Goal: Answer question/provide support: Share knowledge or assist other users

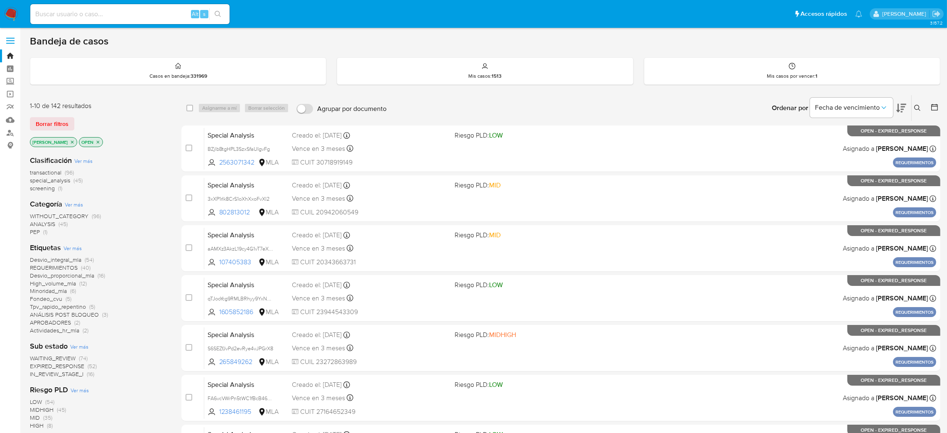
click at [147, 19] on input at bounding box center [129, 14] width 199 height 11
paste input "85Rszf7ab32nhTgJv234Cdax"
type input "85Rszf7ab32nhTgJv234Cdax"
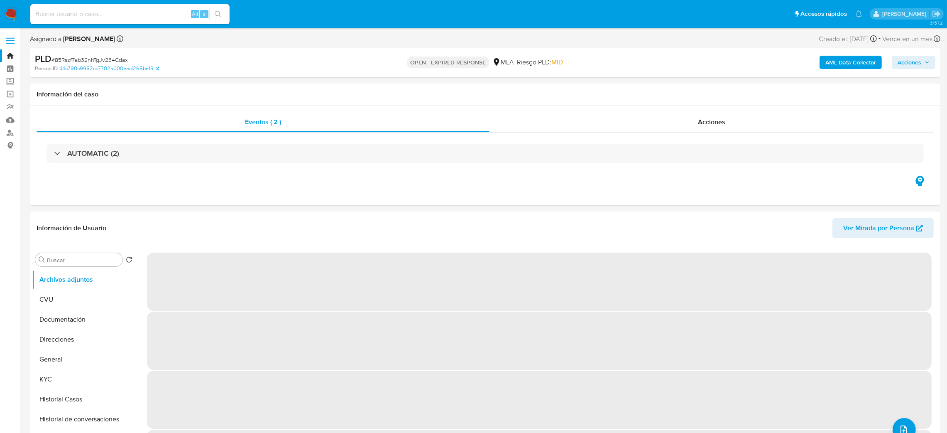
select select "10"
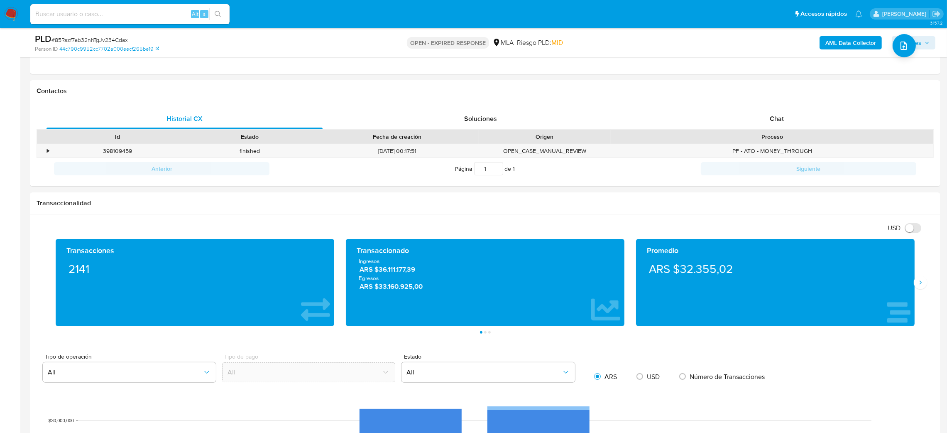
scroll to position [114, 0]
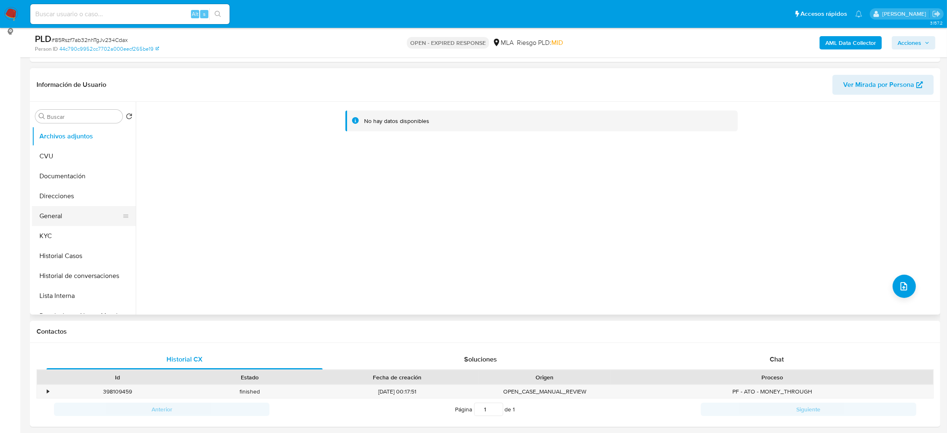
click at [47, 214] on button "General" at bounding box center [80, 216] width 97 height 20
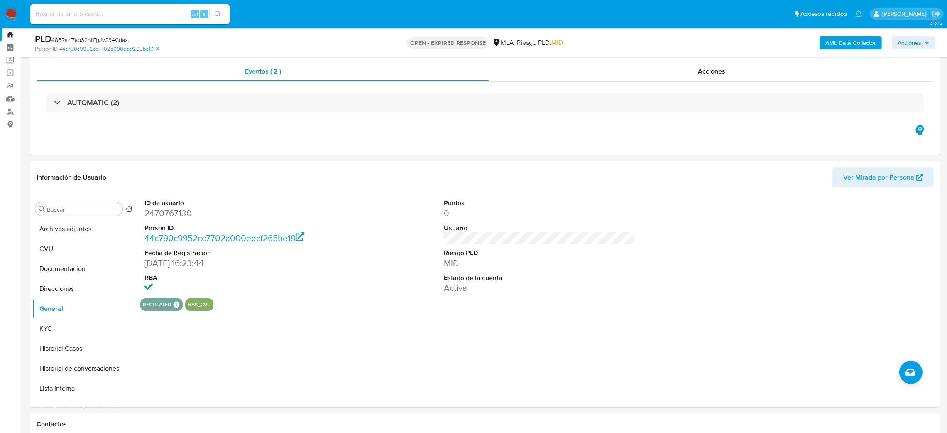
scroll to position [0, 0]
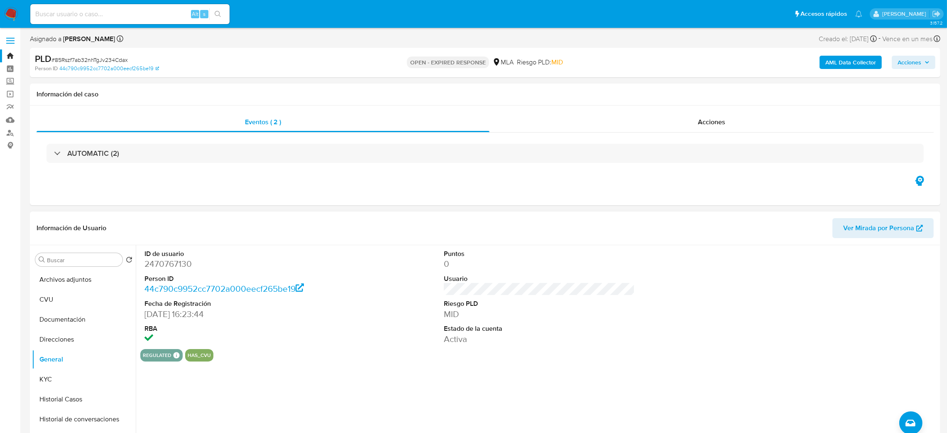
click at [848, 230] on span "Ver Mirada por Persona" at bounding box center [878, 228] width 71 height 20
click at [166, 260] on dd "2470767130" at bounding box center [239, 264] width 191 height 12
copy dd "2470767130"
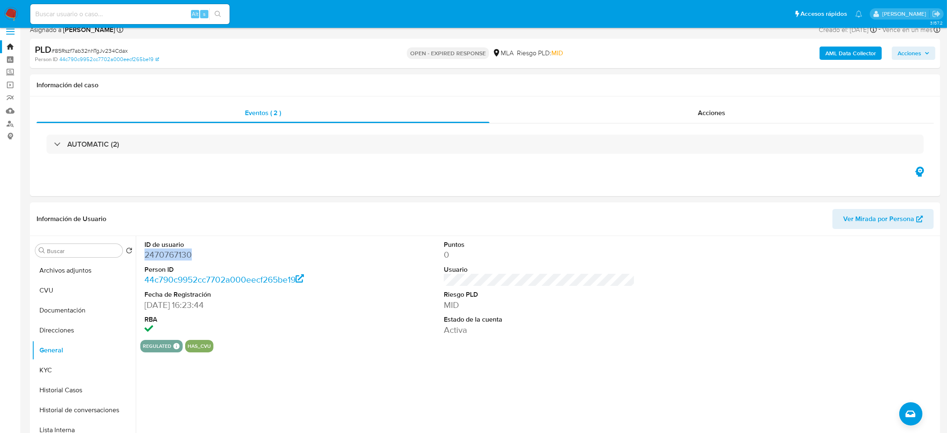
scroll to position [62, 0]
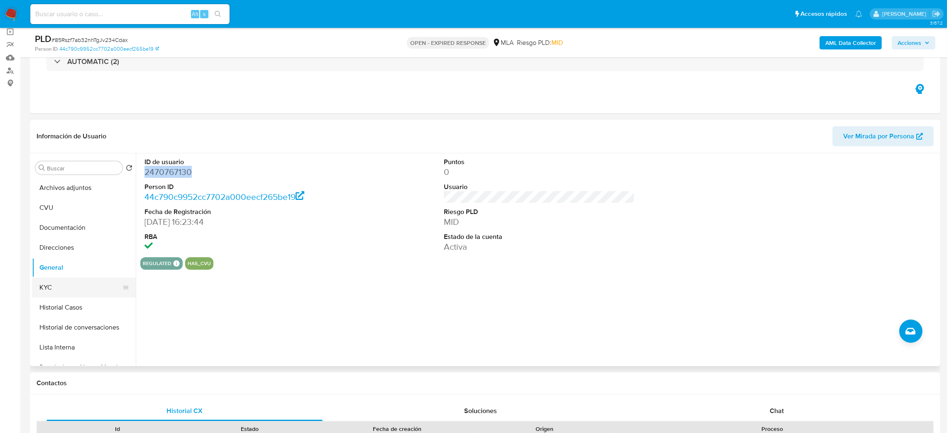
click at [61, 286] on button "KYC" at bounding box center [80, 287] width 97 height 20
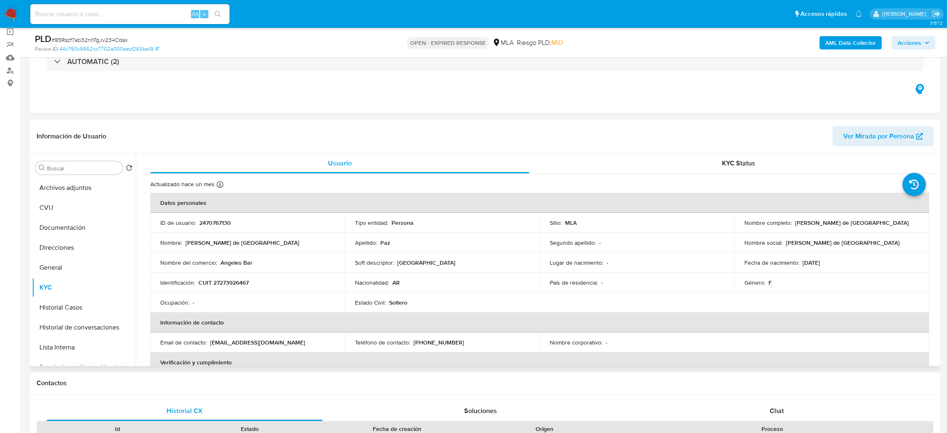
click at [237, 281] on p "CUIT 27273926467" at bounding box center [223, 282] width 50 height 7
copy p "27273926467"
click at [239, 250] on td "Nombre : Magali de Los Angeles" at bounding box center [247, 243] width 195 height 20
drag, startPoint x: 218, startPoint y: 283, endPoint x: 223, endPoint y: 284, distance: 5.1
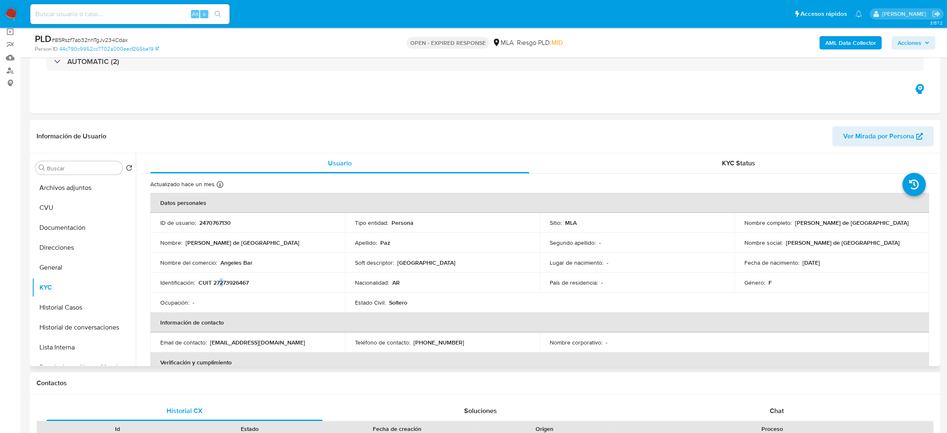
click at [223, 284] on p "CUIT 27273926467" at bounding box center [223, 282] width 50 height 7
drag, startPoint x: 220, startPoint y: 284, endPoint x: 245, endPoint y: 284, distance: 25.3
click at [245, 284] on p "CUIT 27273926467" at bounding box center [223, 282] width 50 height 7
copy p "27392646"
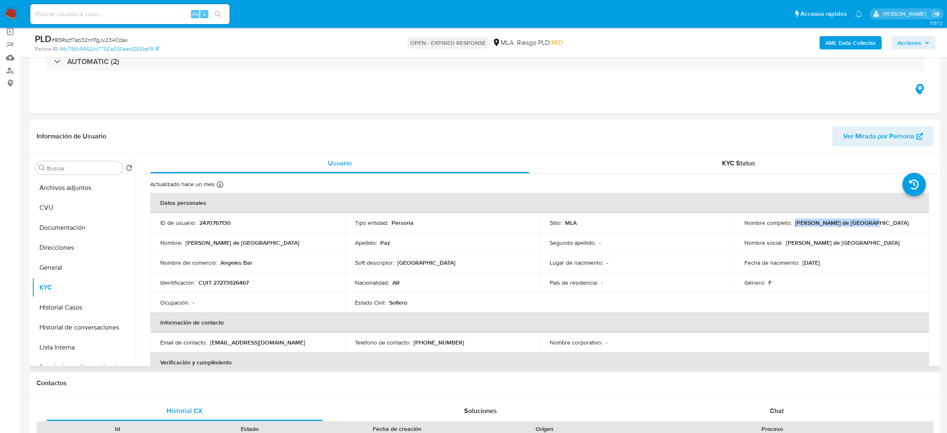
drag, startPoint x: 793, startPoint y: 222, endPoint x: 895, endPoint y: 224, distance: 102.2
click at [895, 224] on div "Nombre completo : Magali de Los Angeles Paz" at bounding box center [831, 222] width 175 height 7
copy p "[PERSON_NAME] de [GEOGRAPHIC_DATA]"
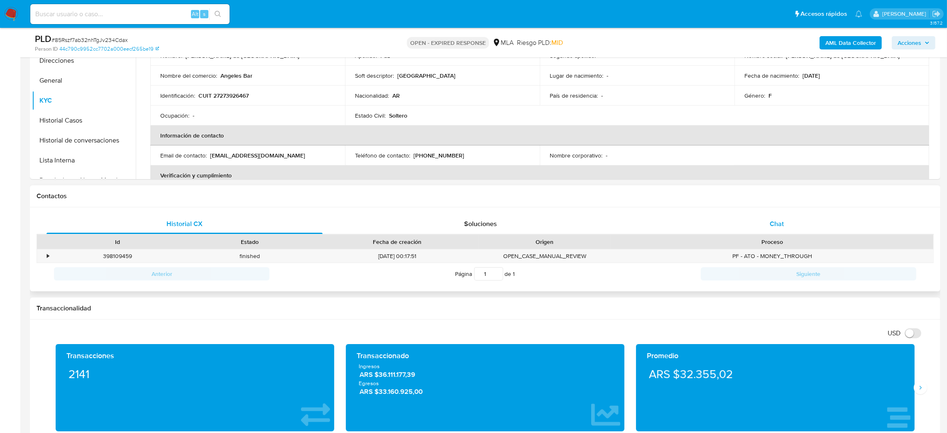
click at [798, 220] on div "Chat" at bounding box center [777, 224] width 276 height 20
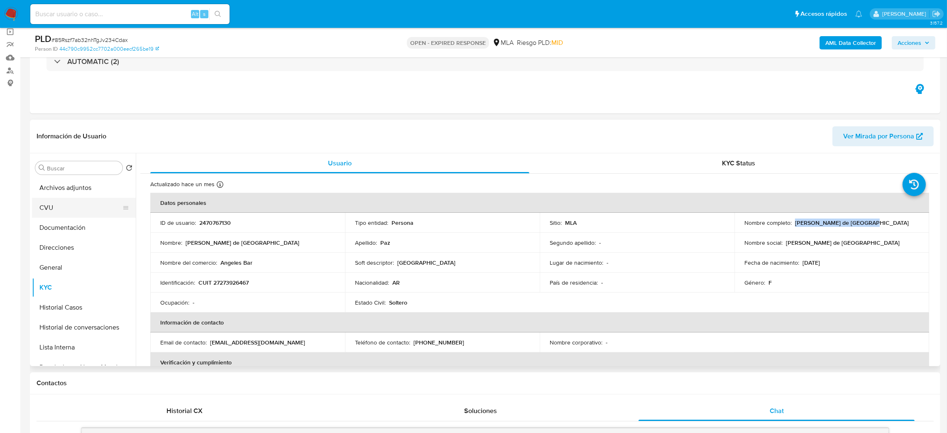
click at [81, 198] on button "CVU" at bounding box center [80, 208] width 97 height 20
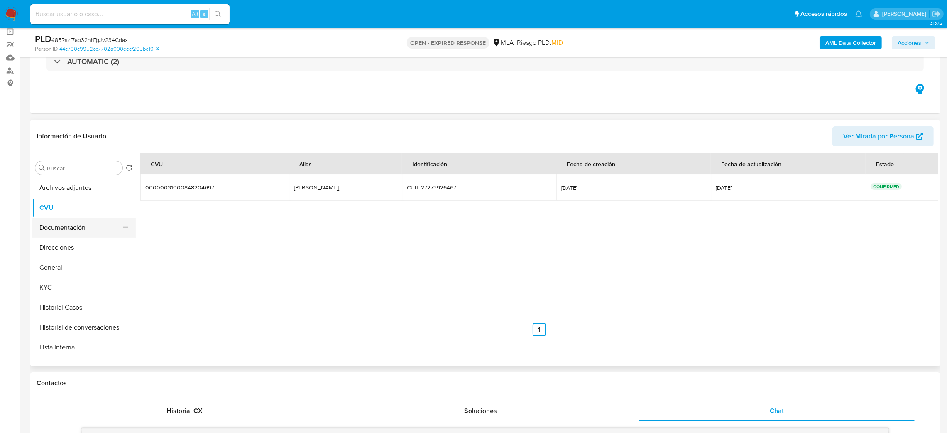
click at [91, 223] on button "Documentación" at bounding box center [80, 228] width 97 height 20
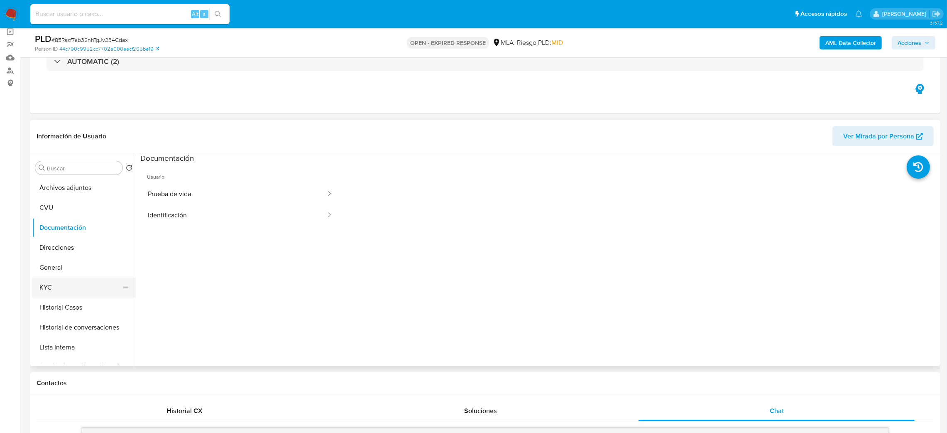
click at [89, 285] on button "KYC" at bounding box center [80, 287] width 97 height 20
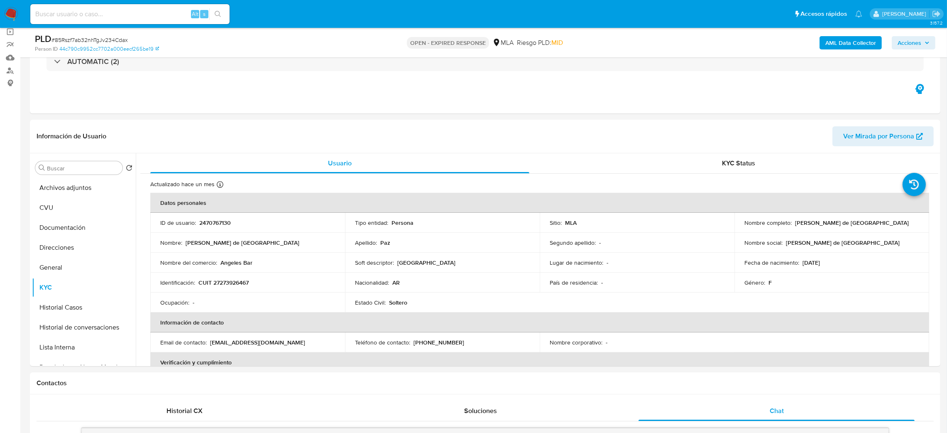
click at [110, 40] on span "# 85Rszf7ab32nhTgJv234Cdax" at bounding box center [89, 40] width 76 height 8
copy span "85Rszf7ab32nhTgJv234Cdax"
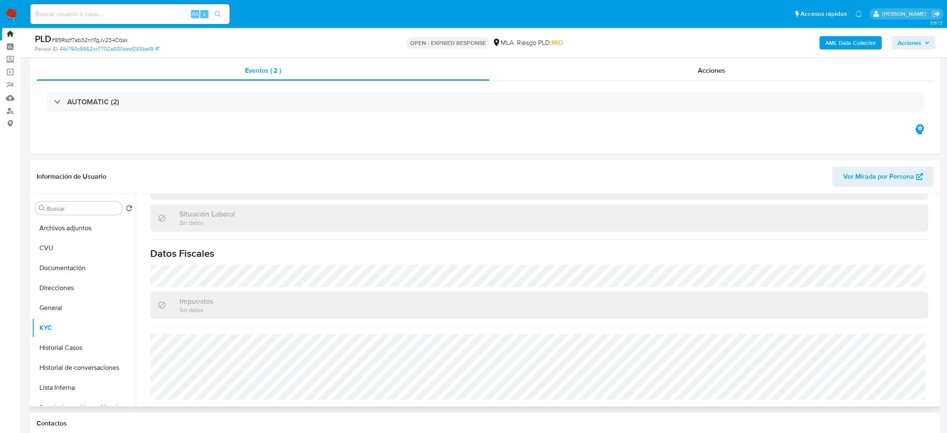
scroll to position [0, 0]
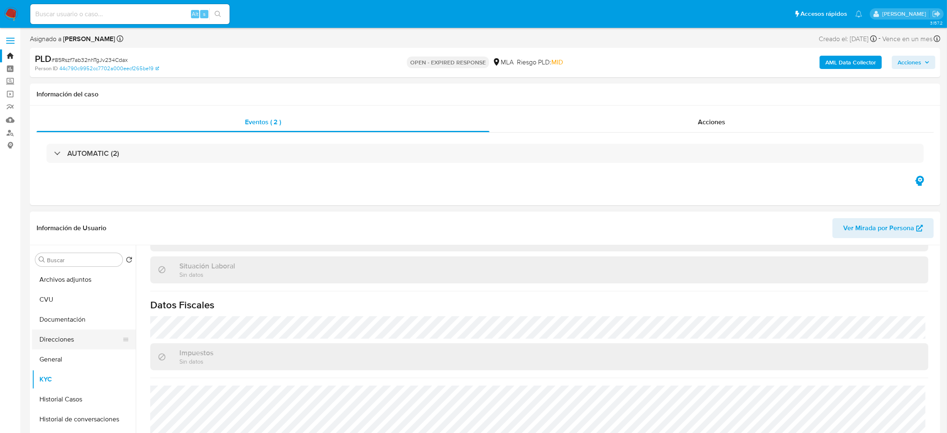
drag, startPoint x: 84, startPoint y: 345, endPoint x: 68, endPoint y: 347, distance: 16.7
click at [85, 345] on button "Direcciones" at bounding box center [80, 339] width 97 height 20
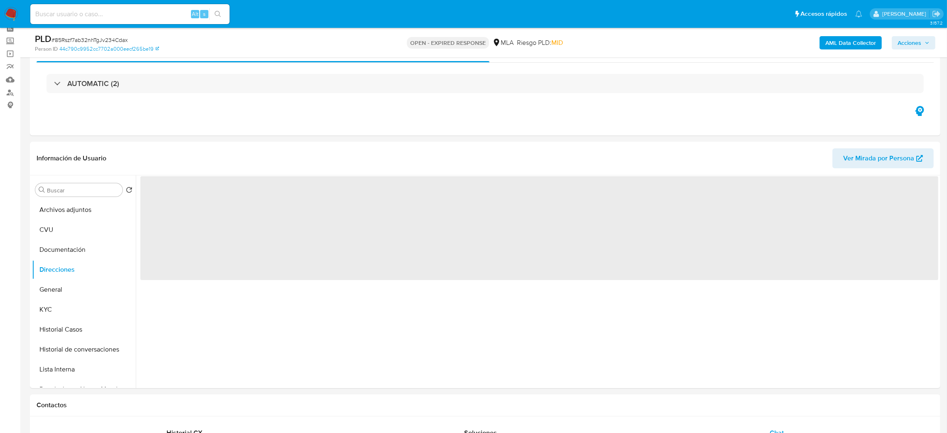
scroll to position [62, 0]
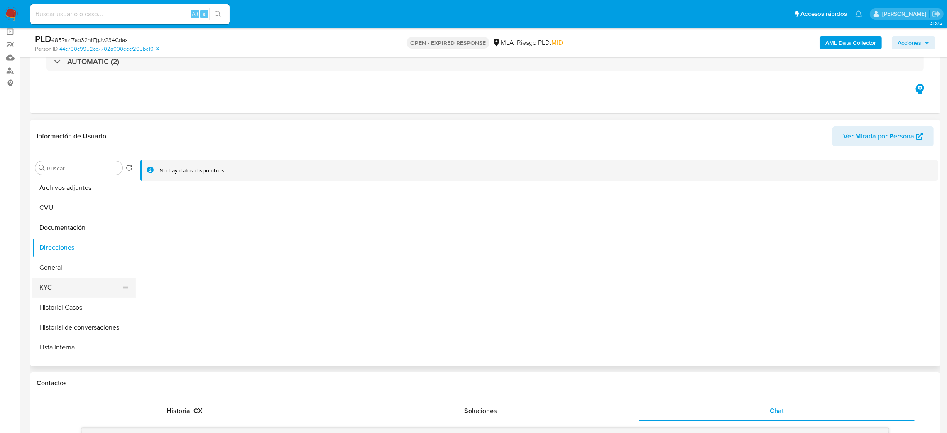
click at [73, 291] on button "KYC" at bounding box center [80, 287] width 97 height 20
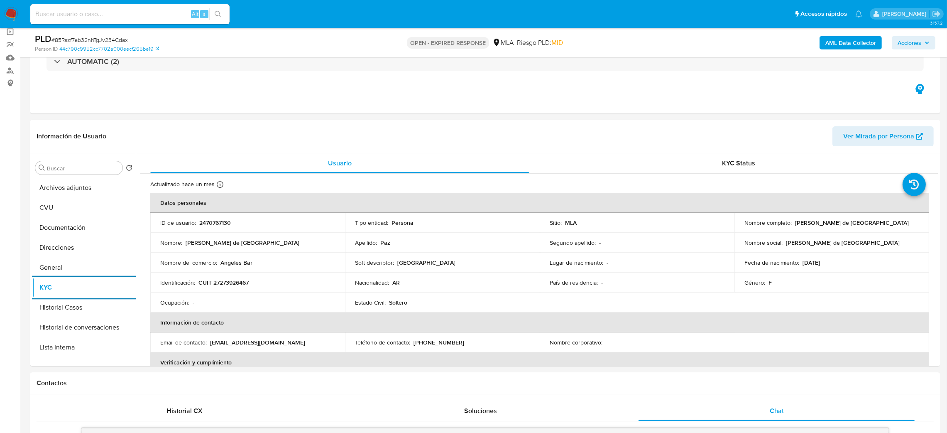
click at [111, 38] on span "# 85Rszf7ab32nhTgJv234Cdax" at bounding box center [89, 40] width 76 height 8
copy span "85Rszf7ab32nhTgJv234Cdax"
click at [9, 15] on img at bounding box center [11, 14] width 14 height 14
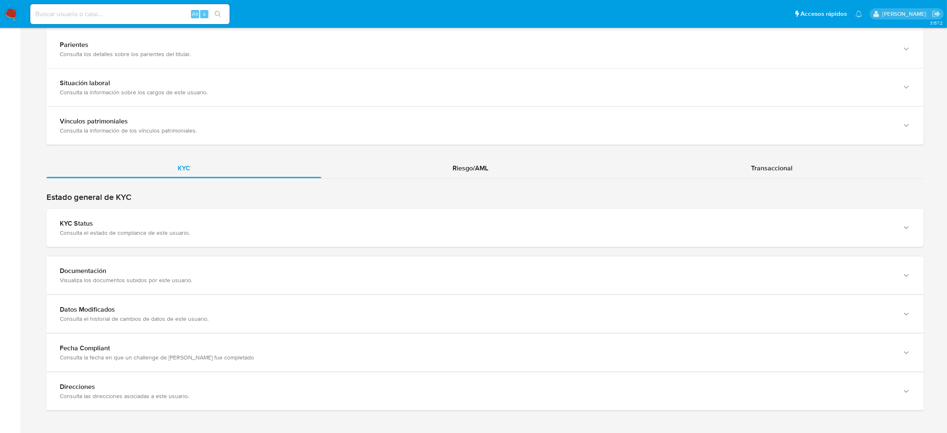
scroll to position [646, 0]
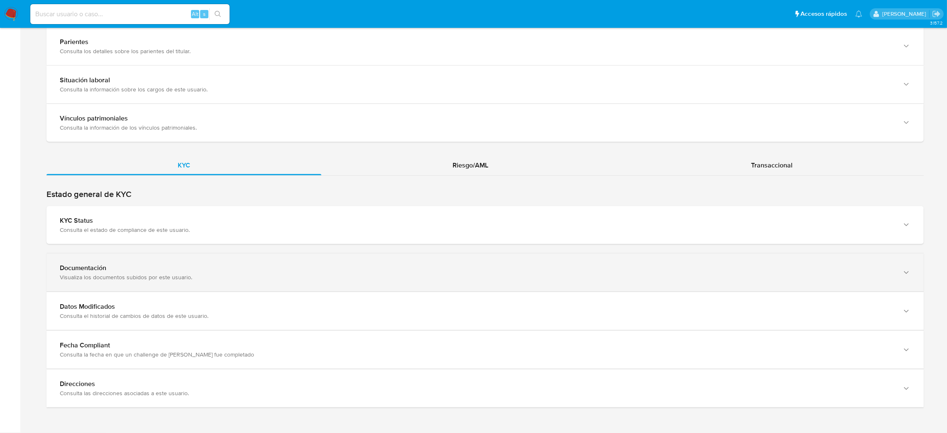
click at [277, 261] on div "Documentación Visualiza los documentos subidos por este usuario." at bounding box center [485, 272] width 877 height 38
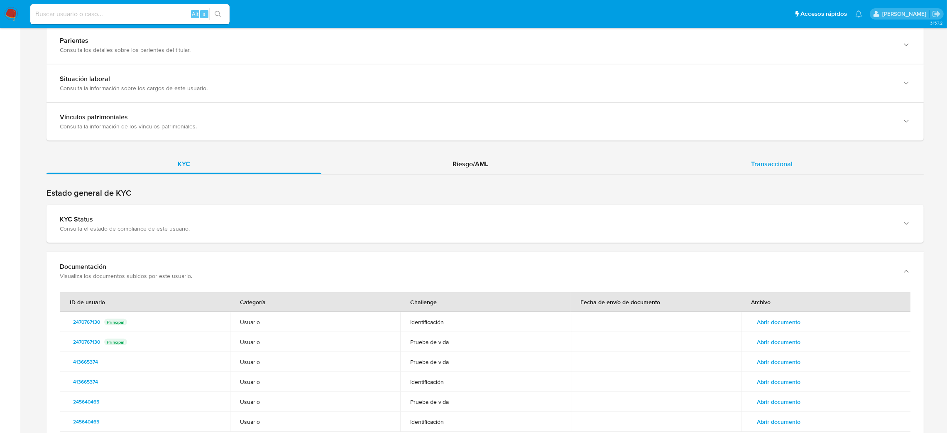
click at [738, 159] on div "Transaccional" at bounding box center [772, 164] width 304 height 20
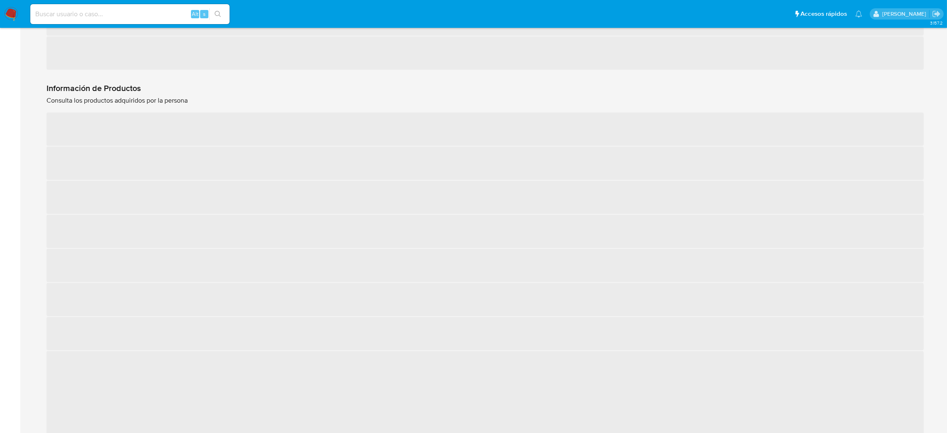
scroll to position [895, 0]
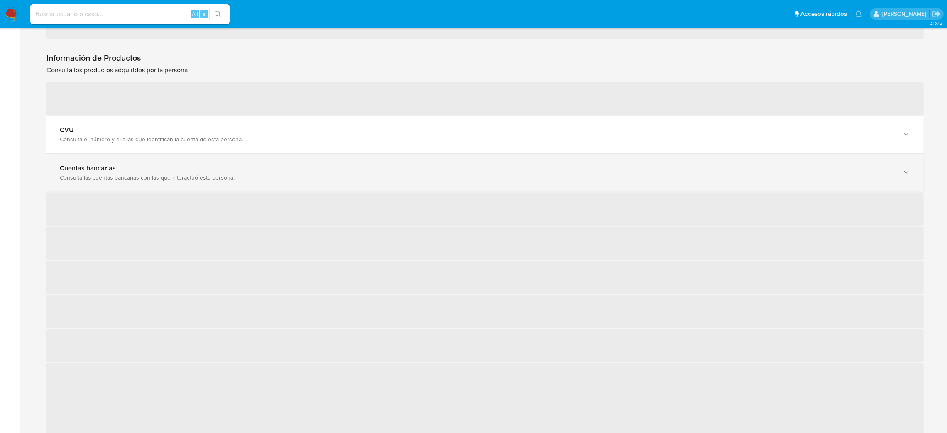
click at [164, 144] on div "CVU Consulta el número y el alias que identifican la cuenta de esta persona." at bounding box center [485, 134] width 877 height 38
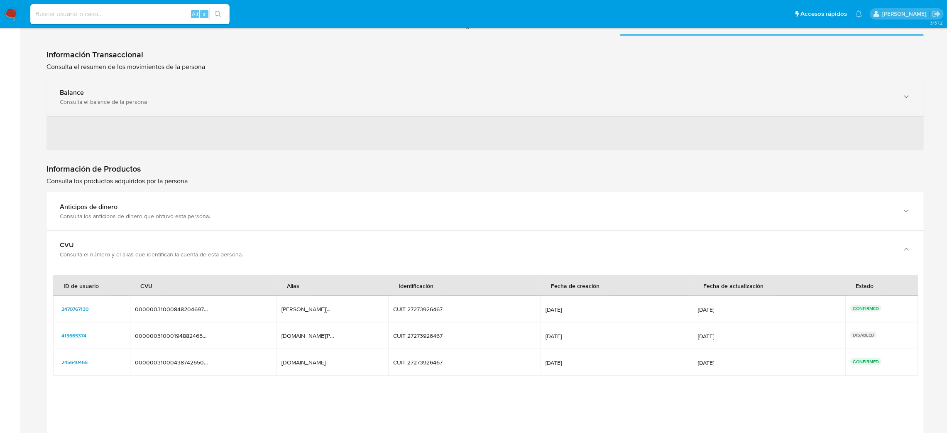
scroll to position [646, 0]
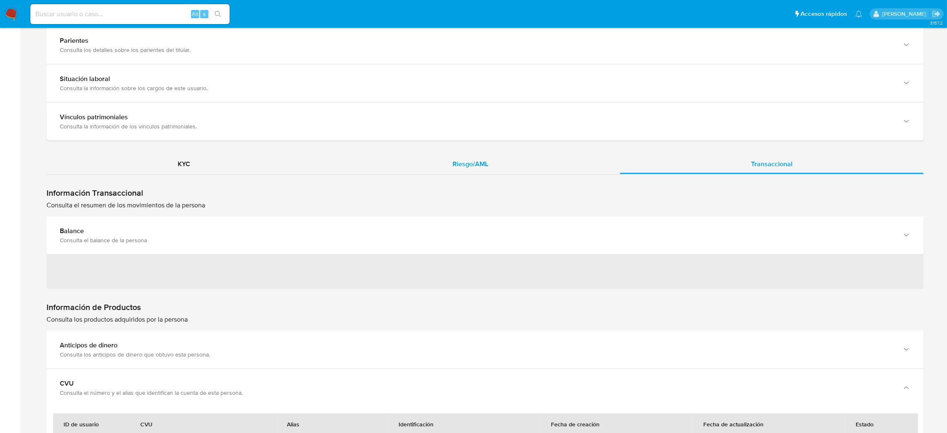
click at [477, 174] on div "Riesgo/AML" at bounding box center [470, 164] width 298 height 20
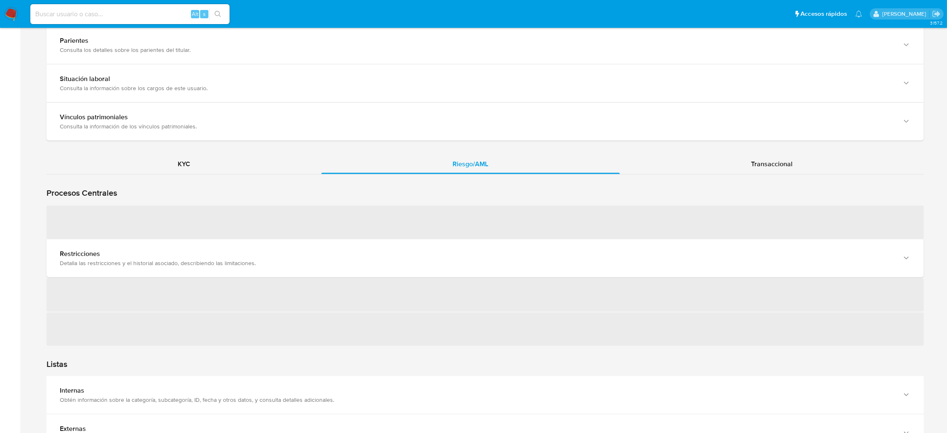
scroll to position [708, 0]
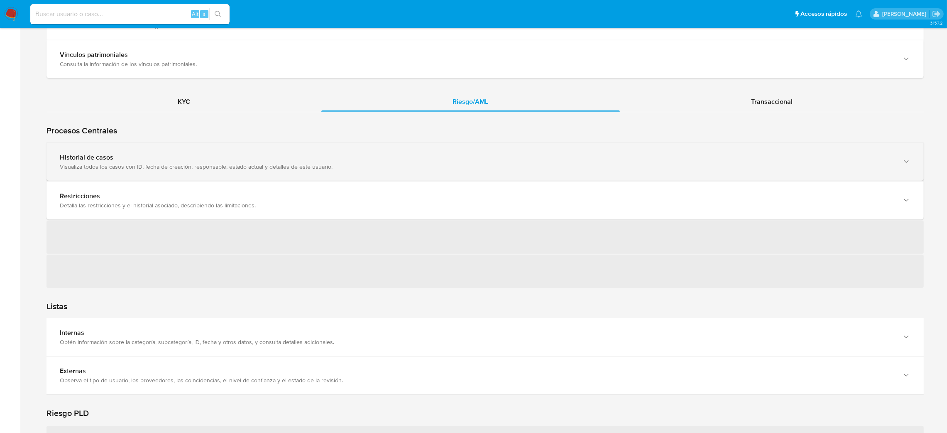
click at [117, 178] on div "Historial de casos Visualiza todos los casos con ID, fecha de creación, respons…" at bounding box center [485, 162] width 877 height 38
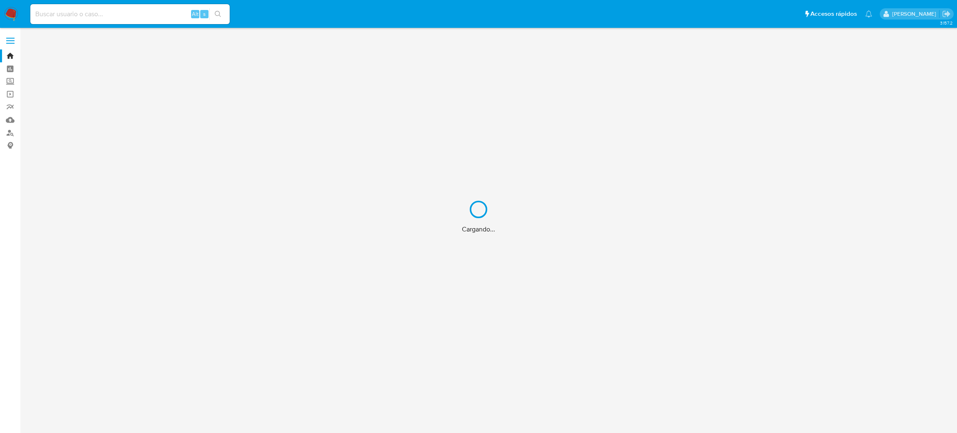
click at [12, 130] on div "Cargando..." at bounding box center [478, 216] width 957 height 433
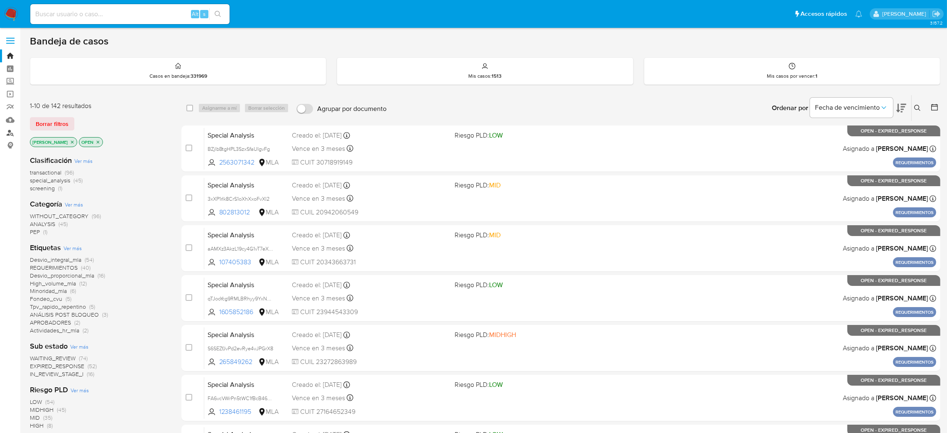
click at [9, 132] on link "Buscador de personas" at bounding box center [49, 132] width 99 height 13
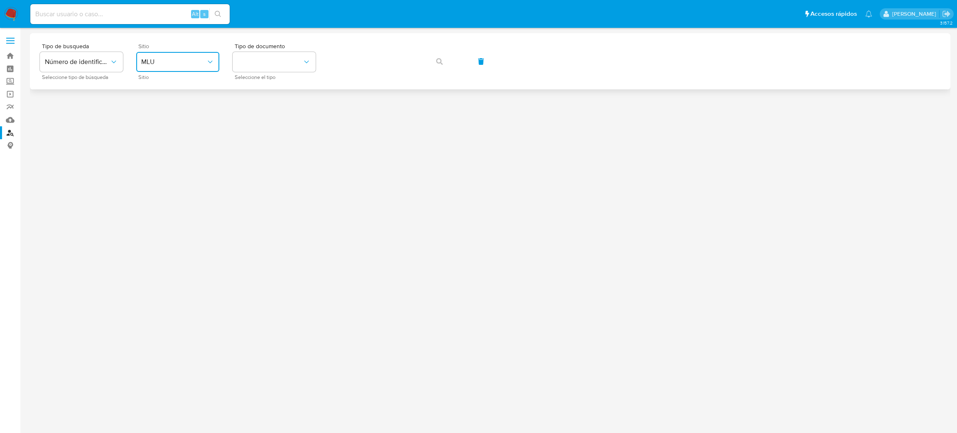
click at [201, 54] on button "MLU" at bounding box center [177, 62] width 83 height 20
click at [213, 108] on li "MLA" at bounding box center [178, 104] width 86 height 20
click at [289, 72] on div "Tipo de documento Seleccione el tipo" at bounding box center [274, 61] width 83 height 36
click at [285, 66] on button "identificationType" at bounding box center [274, 62] width 83 height 20
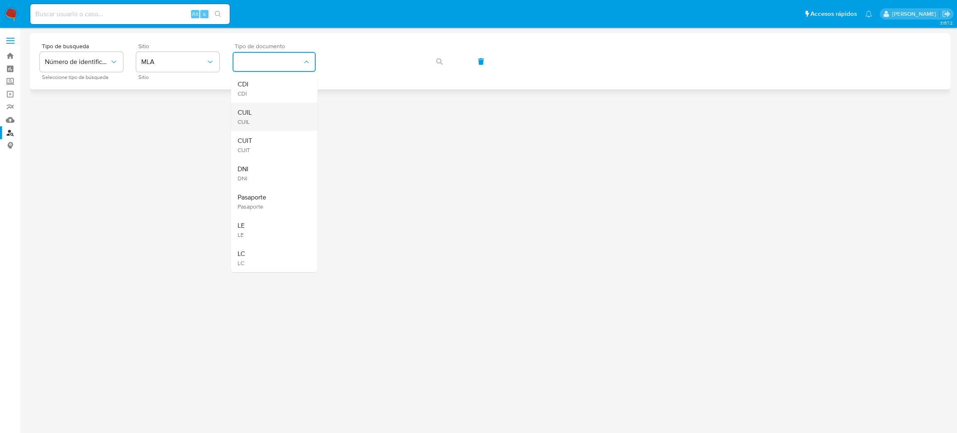
click at [297, 112] on div "CUIL CUIL" at bounding box center [271, 117] width 68 height 28
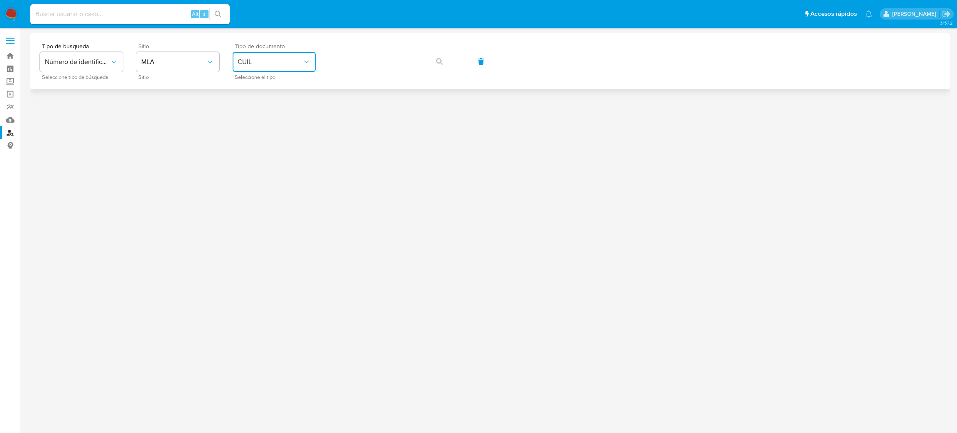
click at [286, 62] on span "CUIL" at bounding box center [269, 62] width 65 height 8
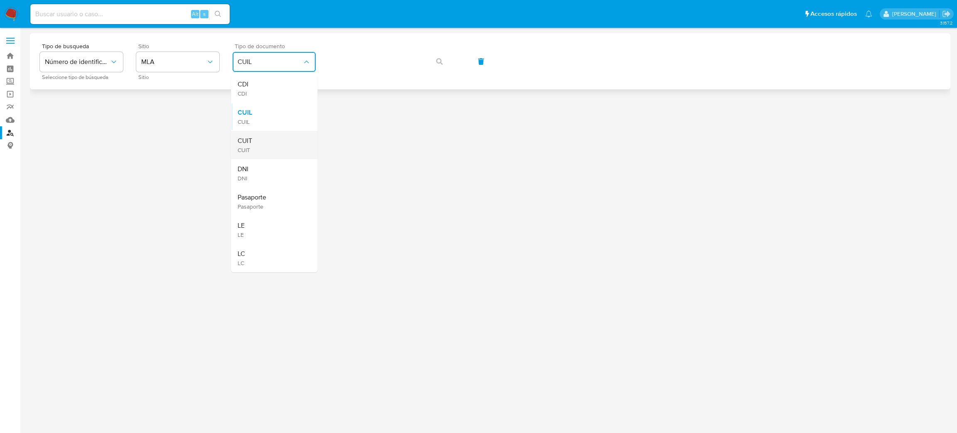
click at [294, 140] on div "CUIT CUIT" at bounding box center [271, 145] width 68 height 28
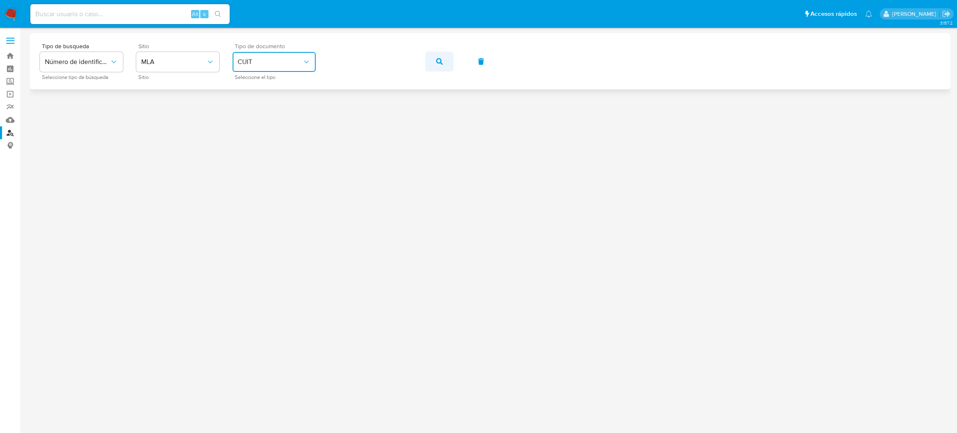
click at [450, 65] on button "button" at bounding box center [439, 61] width 28 height 20
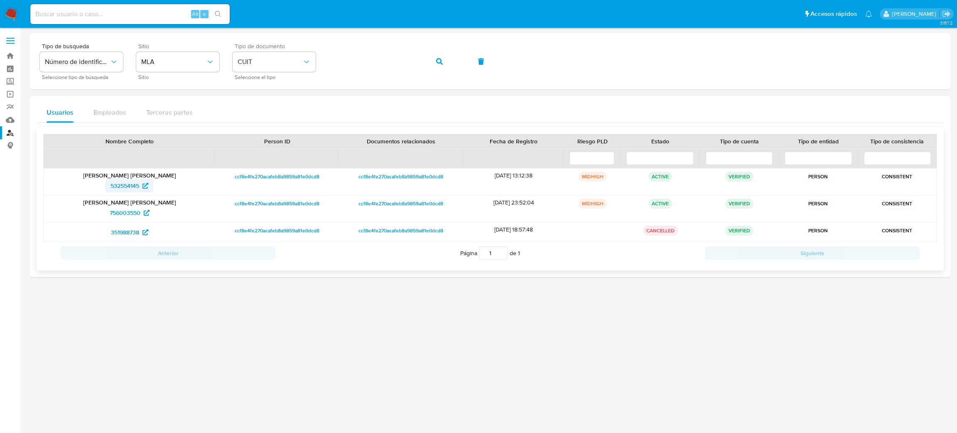
click at [117, 186] on span "532554145" at bounding box center [124, 185] width 29 height 13
click at [294, 64] on div "Tipo de busqueda Número de identificación Seleccione tipo de búsqueda Sitio MLA…" at bounding box center [490, 61] width 900 height 36
click at [439, 61] on icon "button" at bounding box center [439, 61] width 7 height 7
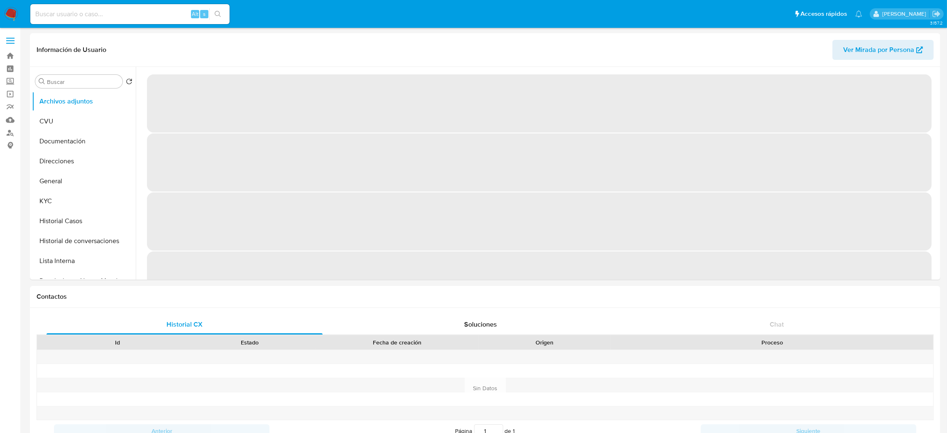
select select "10"
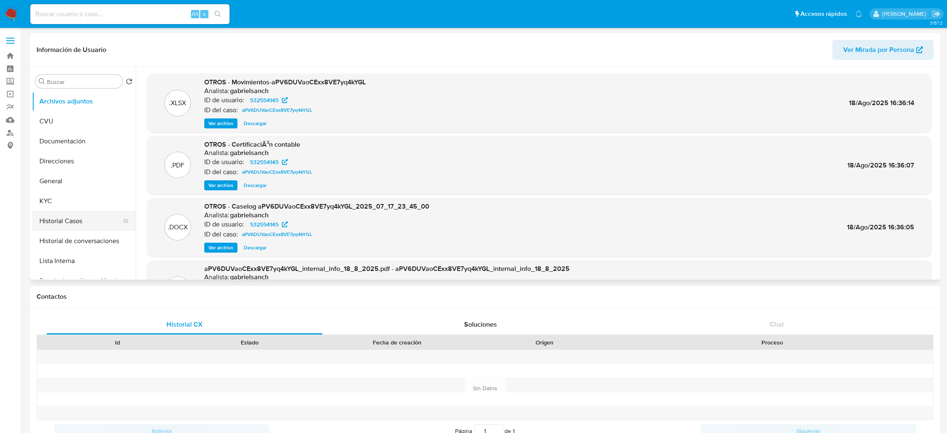
click at [69, 221] on button "Historial Casos" at bounding box center [80, 221] width 97 height 20
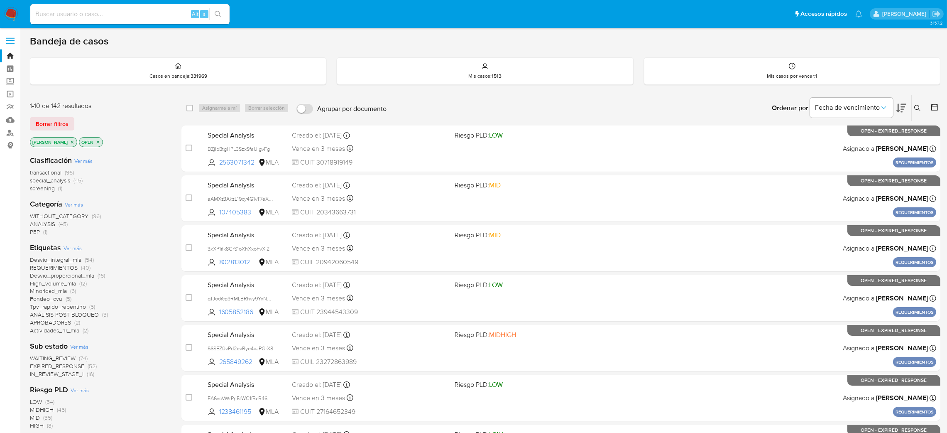
click at [916, 107] on icon at bounding box center [917, 108] width 7 height 7
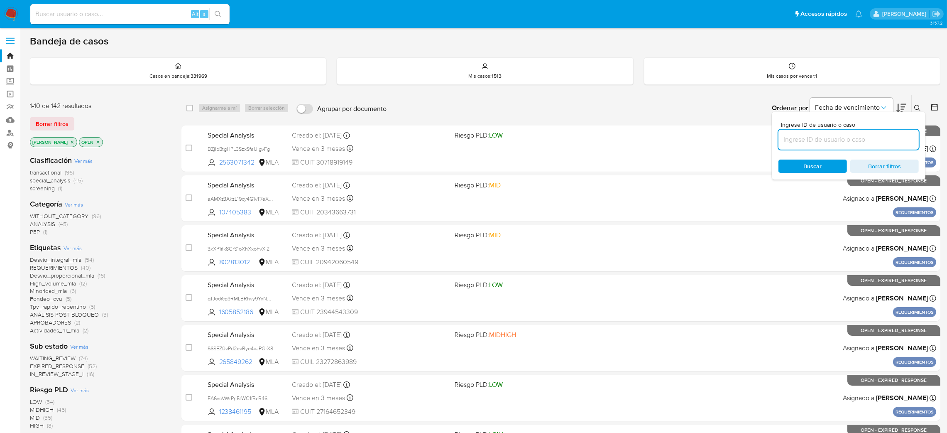
click at [871, 140] on input at bounding box center [848, 139] width 140 height 11
type input "85Rszf7ab32nhTgJv234Cdax"
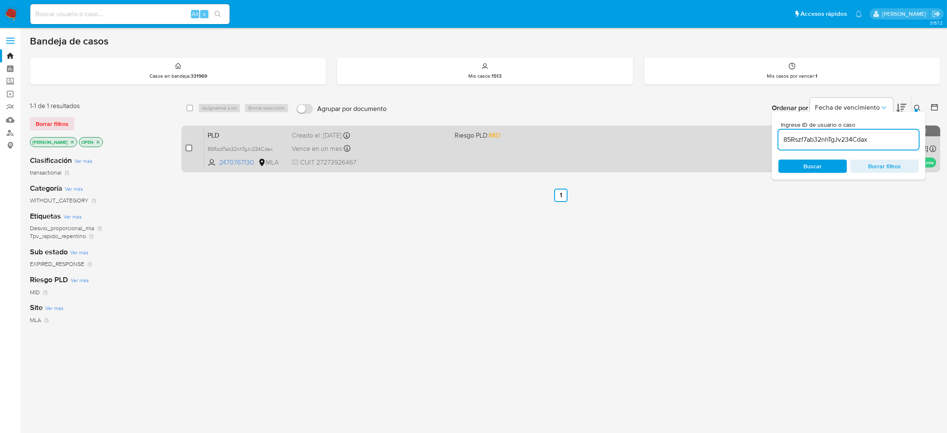
click at [188, 146] on input "checkbox" at bounding box center [189, 147] width 7 height 7
checkbox input "true"
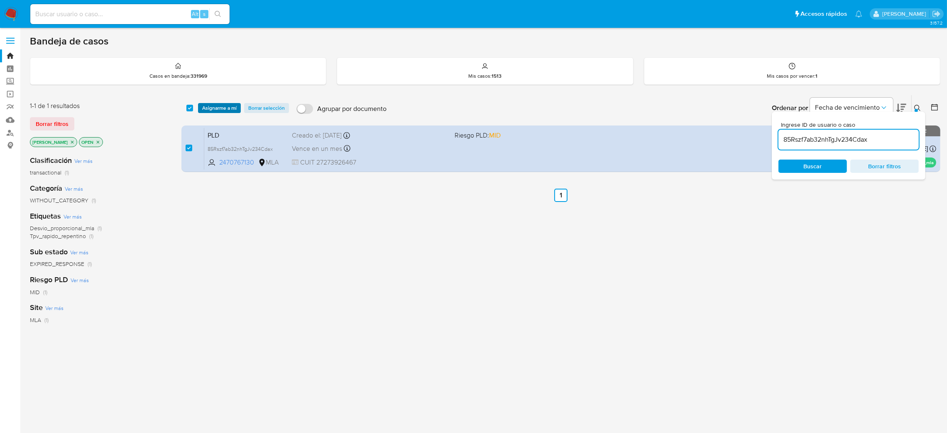
click at [215, 104] on span "Asignarme a mí" at bounding box center [219, 108] width 34 height 8
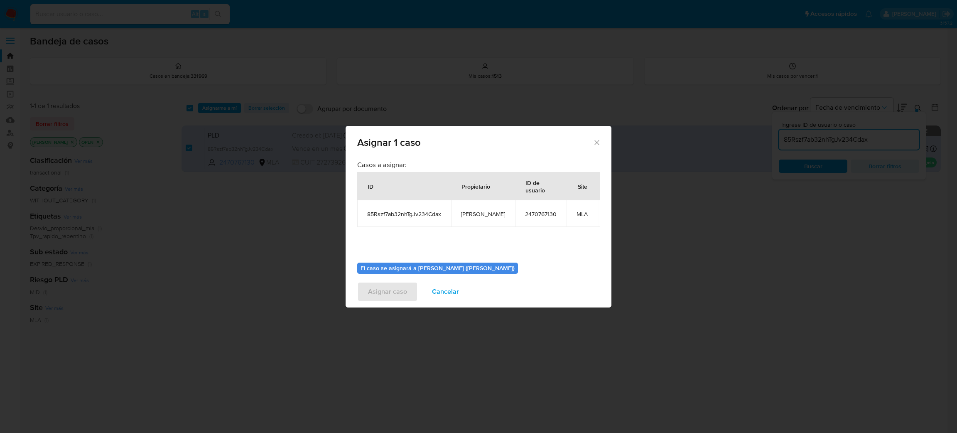
click at [485, 213] on span "[PERSON_NAME]" at bounding box center [483, 213] width 44 height 7
copy span "[PERSON_NAME]"
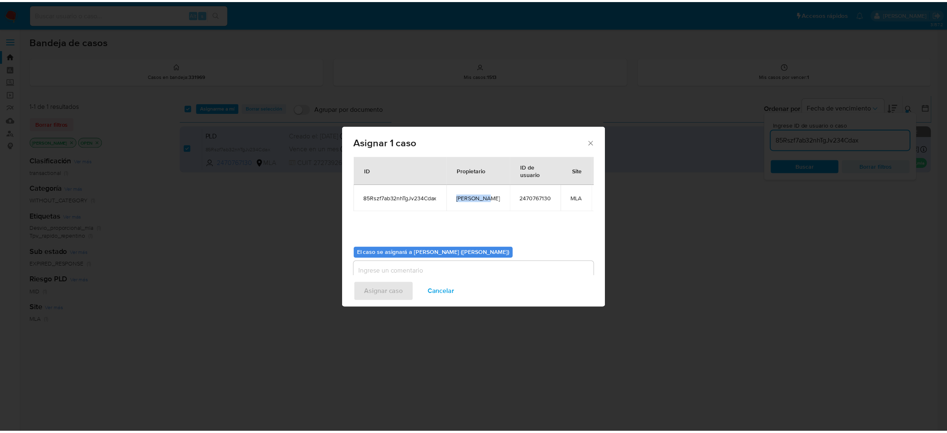
scroll to position [43, 0]
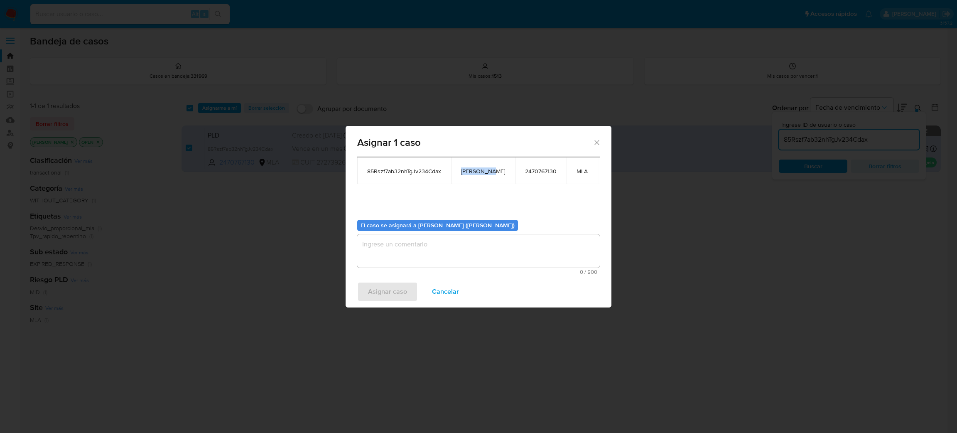
click at [422, 252] on textarea "assign-modal" at bounding box center [478, 250] width 242 height 33
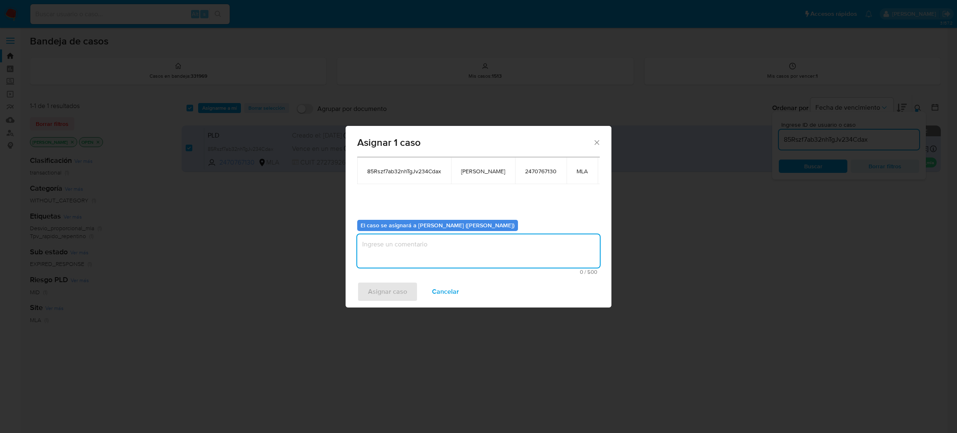
paste textarea "[PERSON_NAME]"
type textarea "[PERSON_NAME]"
click at [397, 291] on span "Asignar caso" at bounding box center [387, 291] width 39 height 18
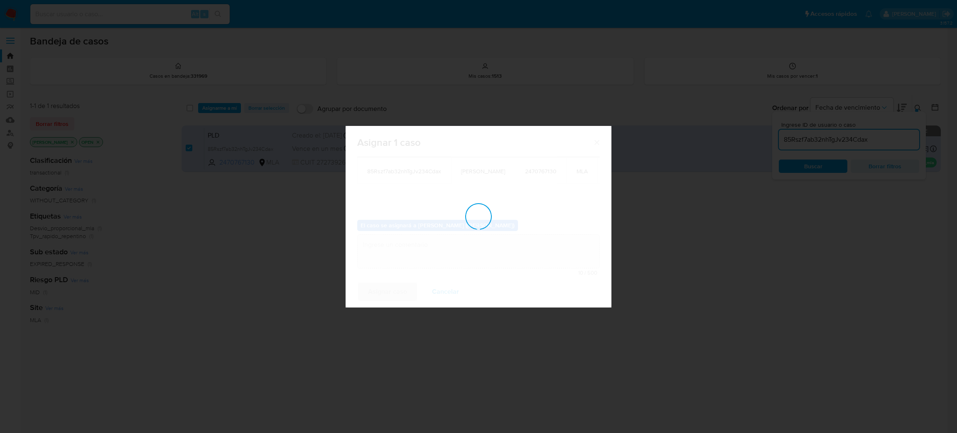
checkbox input "false"
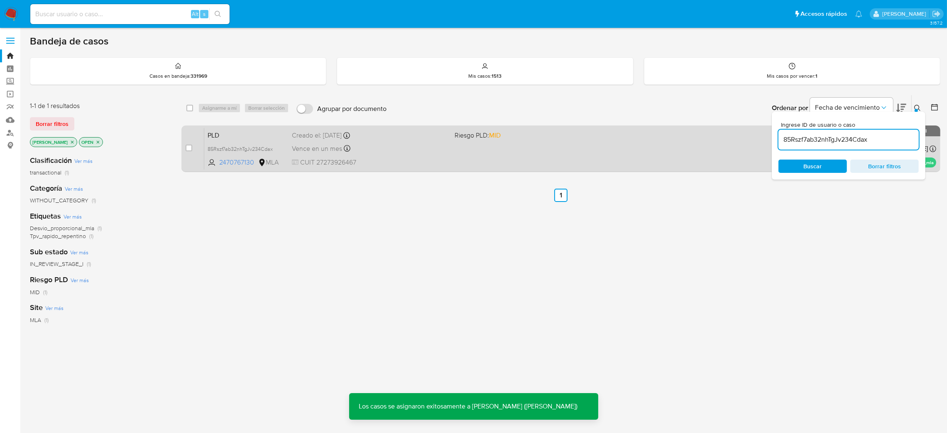
click at [270, 129] on span "PLD" at bounding box center [247, 134] width 78 height 11
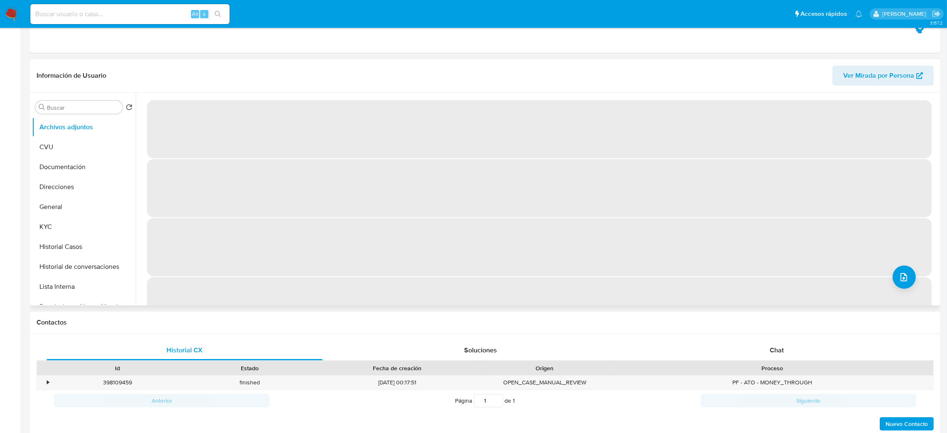
select select "10"
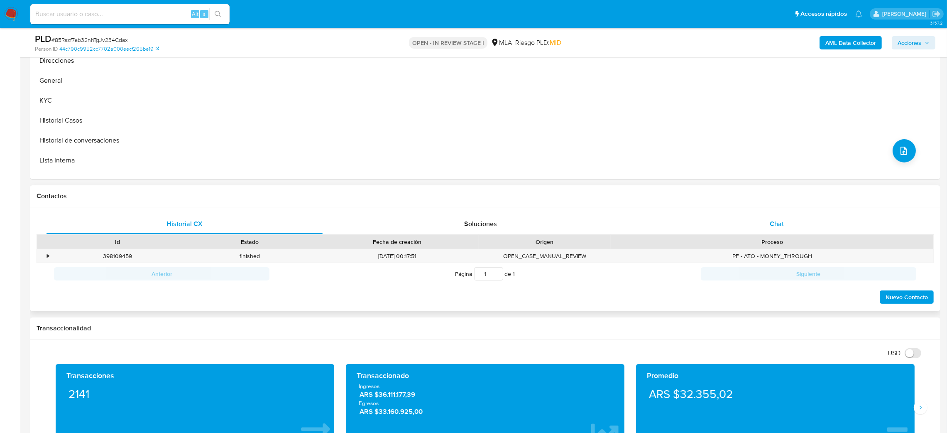
click at [811, 223] on div "Chat" at bounding box center [777, 224] width 276 height 20
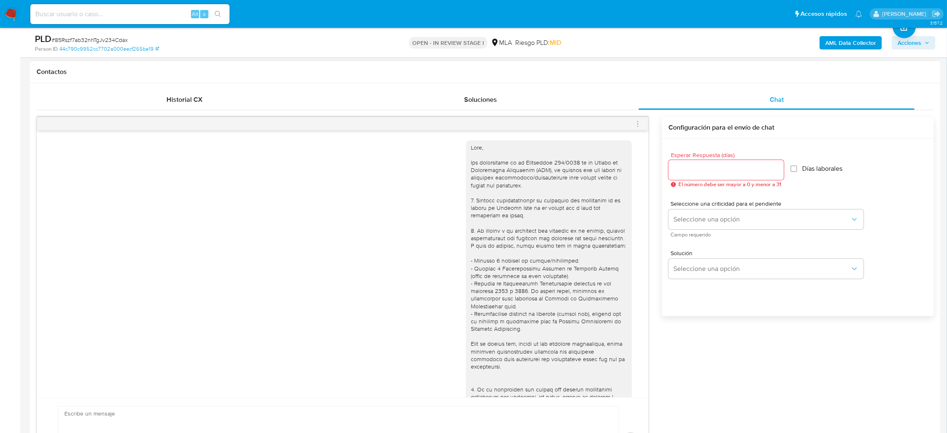
scroll to position [387, 0]
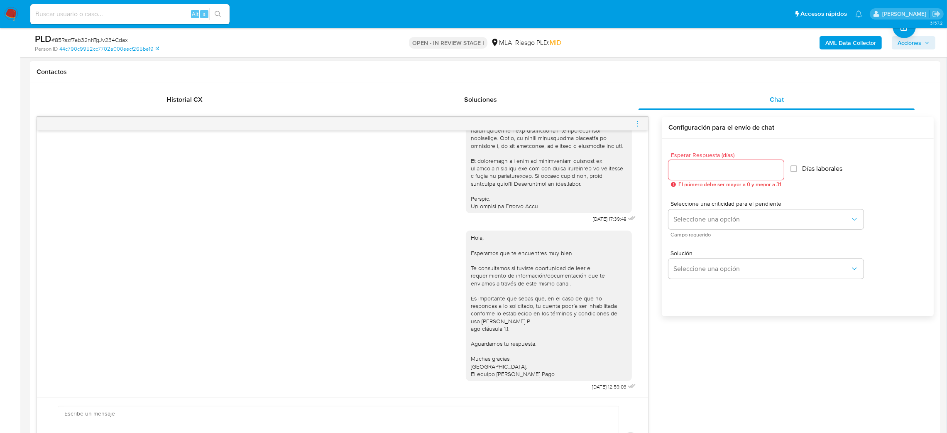
click at [634, 121] on icon "menu-action" at bounding box center [637, 123] width 7 height 7
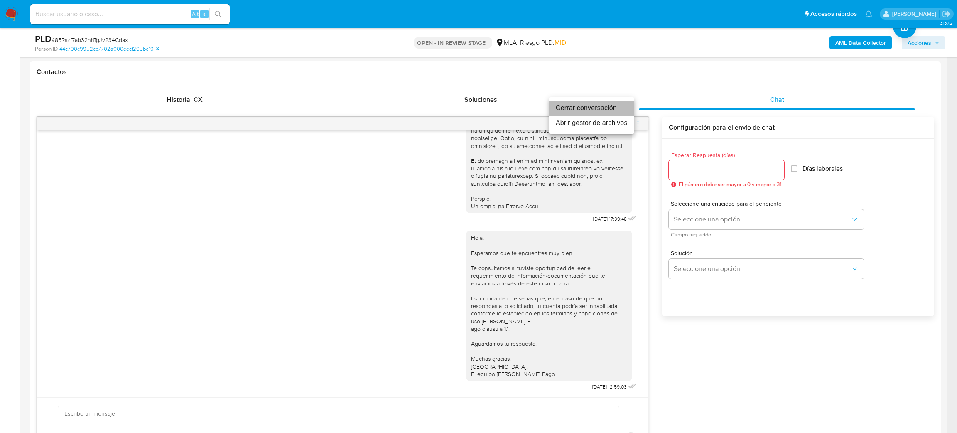
click at [600, 104] on li "Cerrar conversación" at bounding box center [591, 107] width 85 height 15
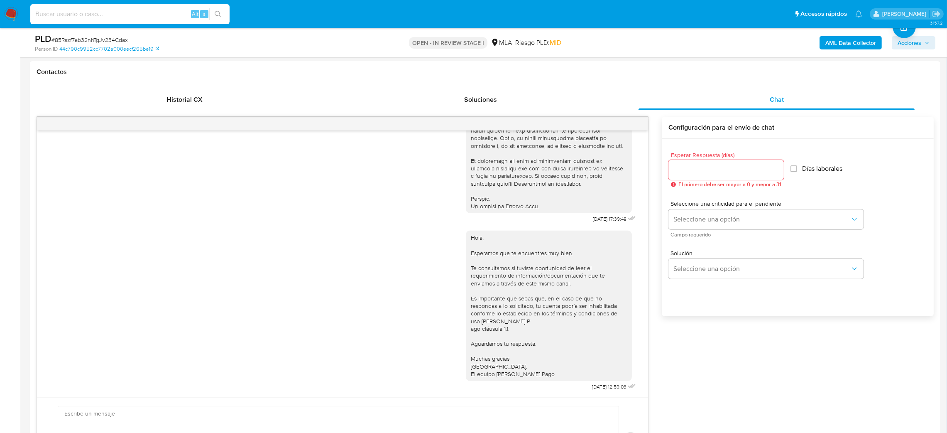
click at [133, 17] on input at bounding box center [129, 14] width 199 height 11
paste input "kHnTmicBfJNCSjjc65n2g1Cg"
type input "kHnTmicBfJNCSjjc65n2g1Cg"
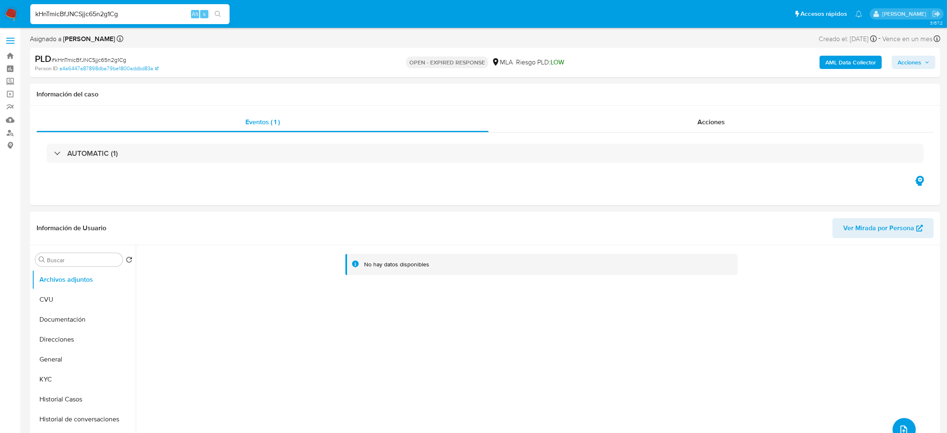
select select "10"
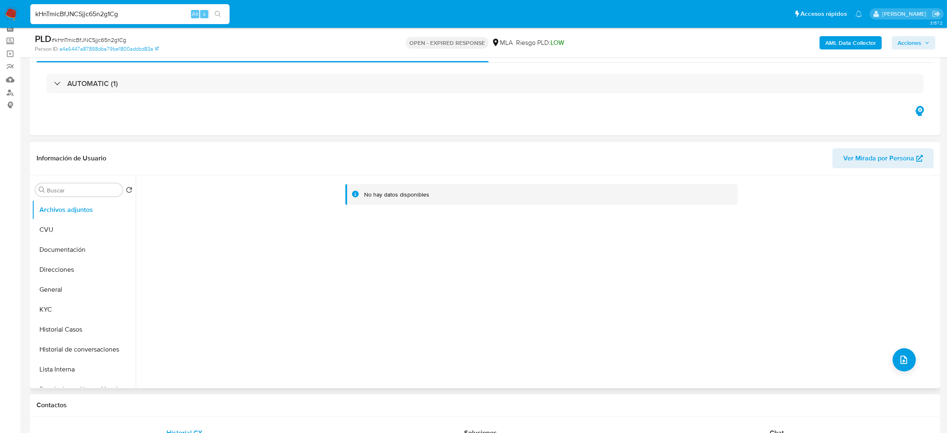
scroll to position [38, 0]
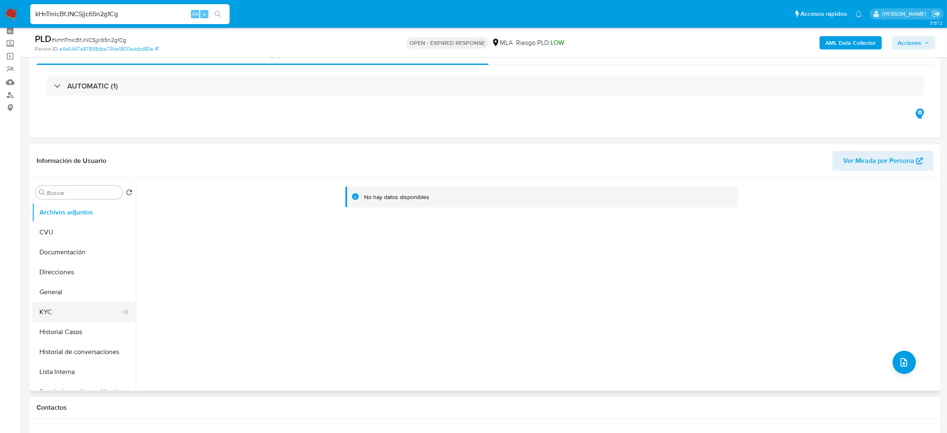
click at [74, 305] on button "KYC" at bounding box center [80, 312] width 97 height 20
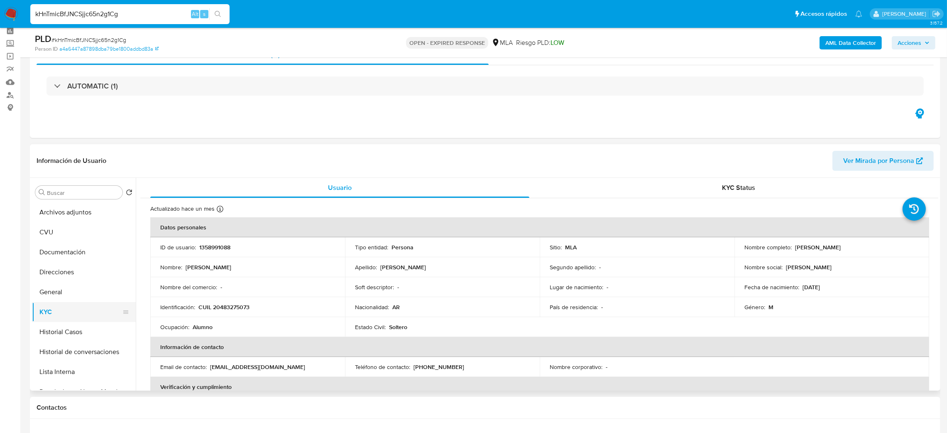
click at [74, 305] on button "KYC" at bounding box center [80, 312] width 97 height 20
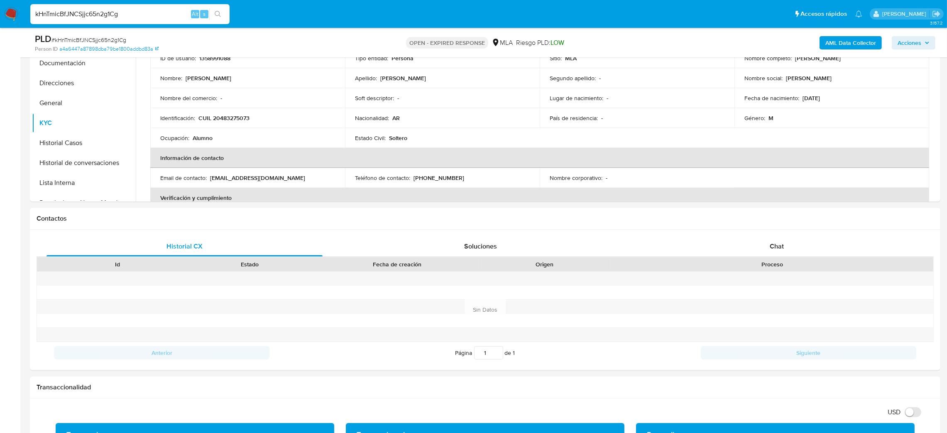
scroll to position [144, 0]
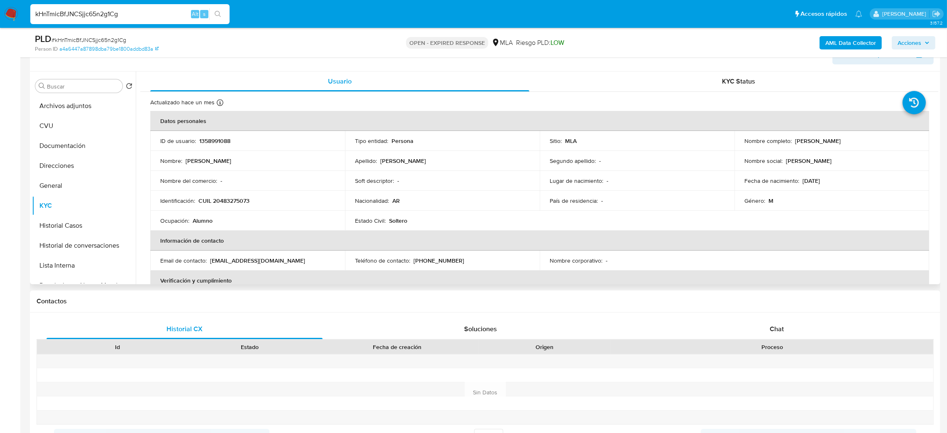
click at [215, 140] on p "1358991088" at bounding box center [214, 140] width 31 height 7
copy p "1358991088"
click at [242, 201] on p "CUIL 20483275073" at bounding box center [223, 200] width 51 height 7
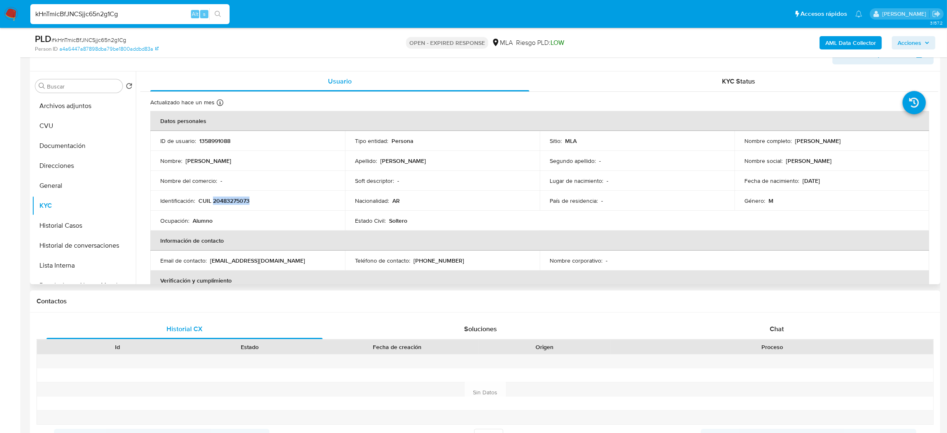
copy p "20483275073"
drag, startPoint x: 223, startPoint y: 234, endPoint x: 218, endPoint y: 226, distance: 9.0
click at [223, 233] on th "Información de contacto" at bounding box center [539, 240] width 779 height 20
drag, startPoint x: 218, startPoint y: 199, endPoint x: 245, endPoint y: 199, distance: 27.0
click at [245, 199] on p "CUIL 20483275073" at bounding box center [223, 200] width 51 height 7
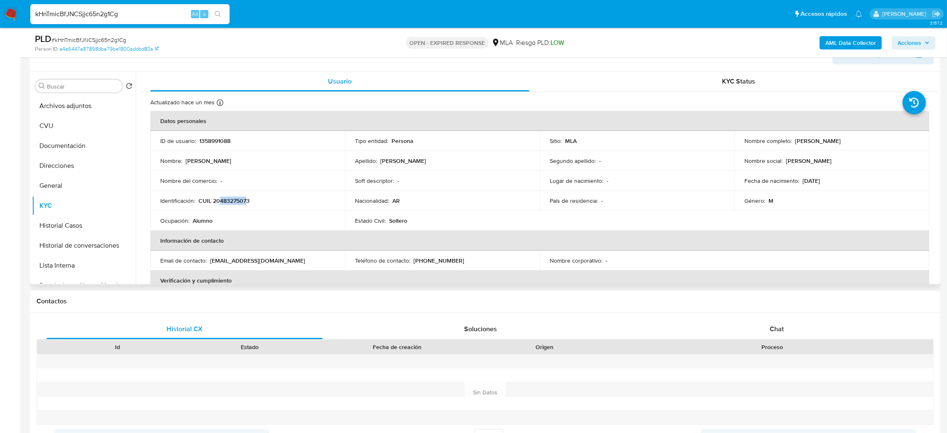
copy p "48327507"
drag, startPoint x: 791, startPoint y: 141, endPoint x: 850, endPoint y: 139, distance: 59.0
click at [850, 139] on div "Nombre completo : [PERSON_NAME]" at bounding box center [831, 140] width 175 height 7
copy div "[PERSON_NAME]"
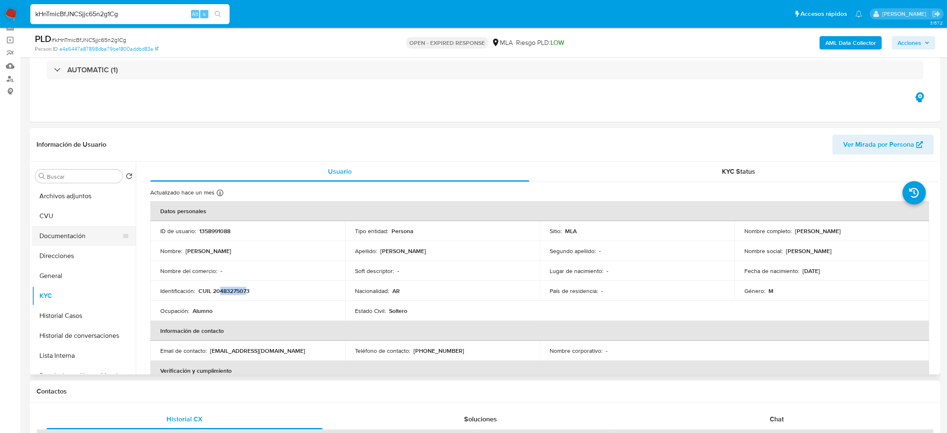
click at [77, 233] on button "Documentación" at bounding box center [80, 236] width 97 height 20
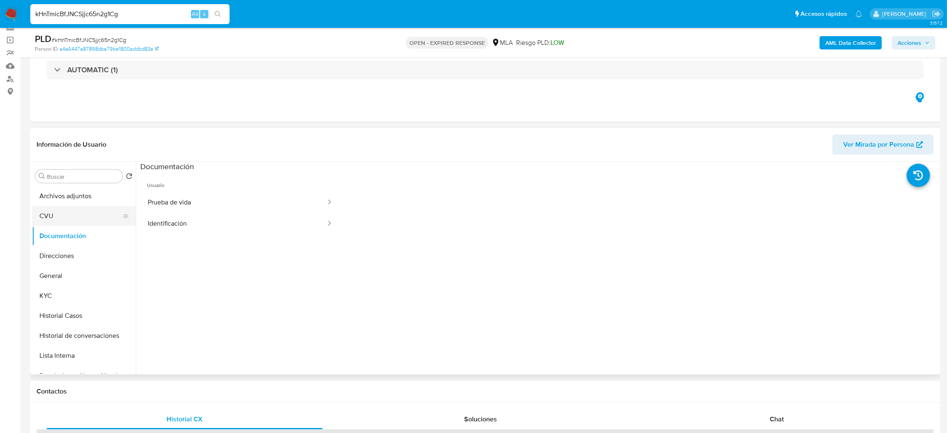
click at [66, 211] on button "CVU" at bounding box center [80, 216] width 97 height 20
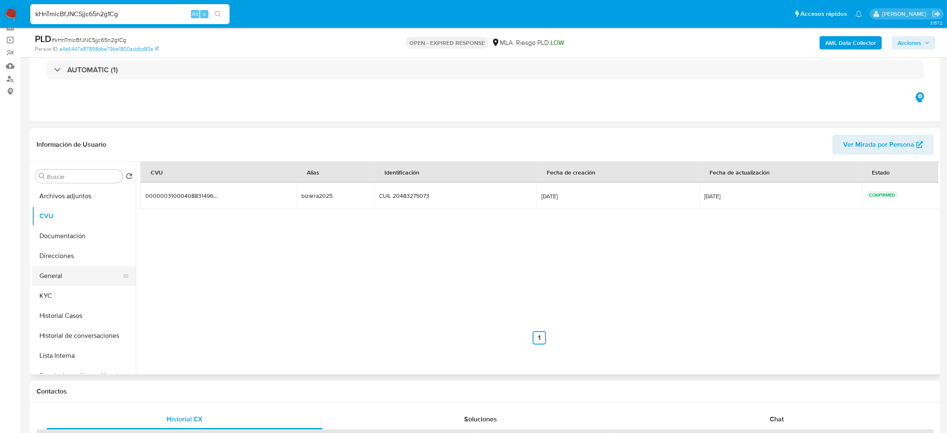
click at [69, 276] on button "General" at bounding box center [80, 276] width 97 height 20
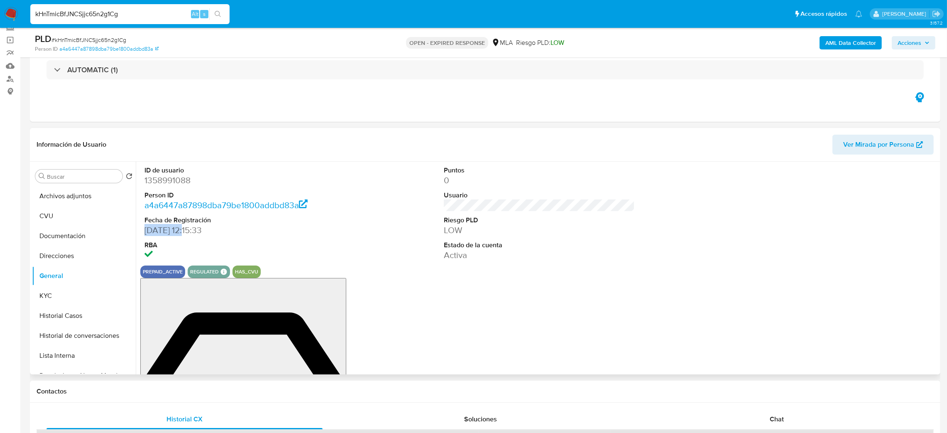
drag, startPoint x: 155, startPoint y: 229, endPoint x: 188, endPoint y: 229, distance: 32.4
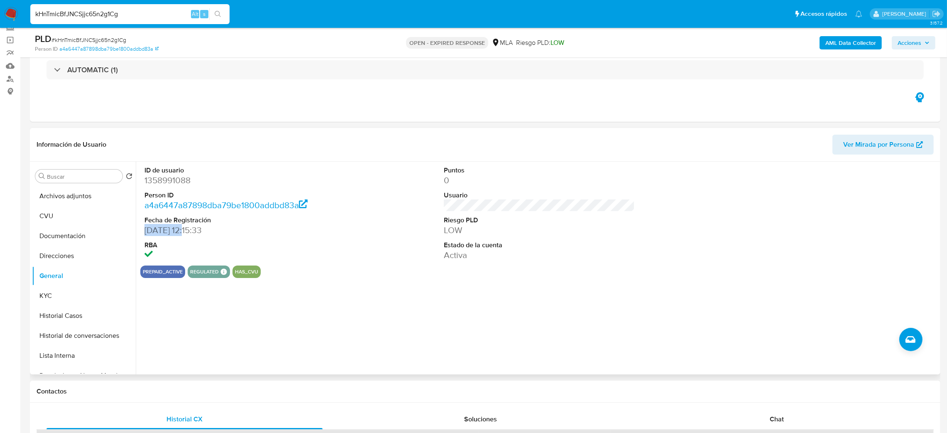
click at [188, 229] on dd "[DATE] 12:15:33" at bounding box center [239, 230] width 191 height 12
copy dd "[DATE]"
click at [54, 310] on button "Historial Casos" at bounding box center [80, 316] width 97 height 20
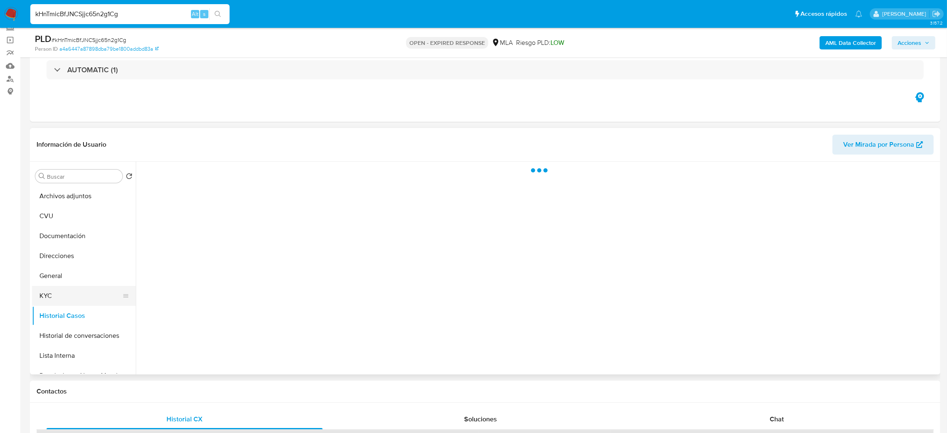
click at [58, 292] on button "KYC" at bounding box center [80, 296] width 97 height 20
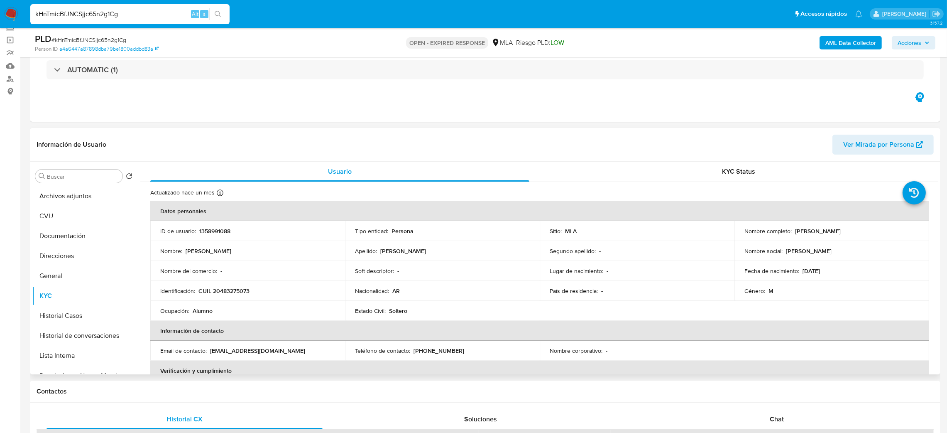
click at [772, 239] on td "Nombre completo : [PERSON_NAME]" at bounding box center [831, 231] width 195 height 20
drag, startPoint x: 800, startPoint y: 273, endPoint x: 854, endPoint y: 273, distance: 53.1
click at [854, 273] on div "Fecha de nacimiento : [DEMOGRAPHIC_DATA]" at bounding box center [831, 270] width 175 height 7
copy p "[DATE]"
drag, startPoint x: 124, startPoint y: 14, endPoint x: 0, endPoint y: 7, distance: 123.9
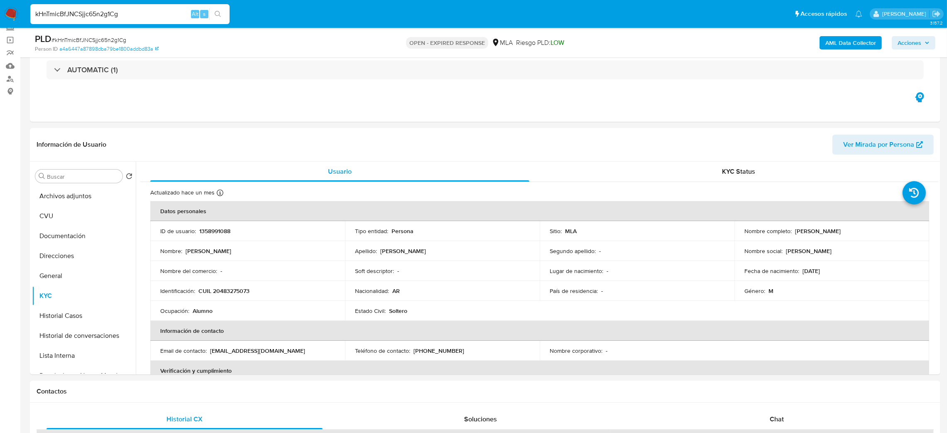
click at [0, 7] on nav "Pausado Ver notificaciones kHnTmicBfJNCSjjc65n2g1Cg Alt s Accesos rápidos Presi…" at bounding box center [473, 14] width 947 height 28
paste input "rrR5FUC6Z0ZoJJ2olTWwviCu"
type input "rrR5FUC6Z0ZoJJ2olTWwviCu"
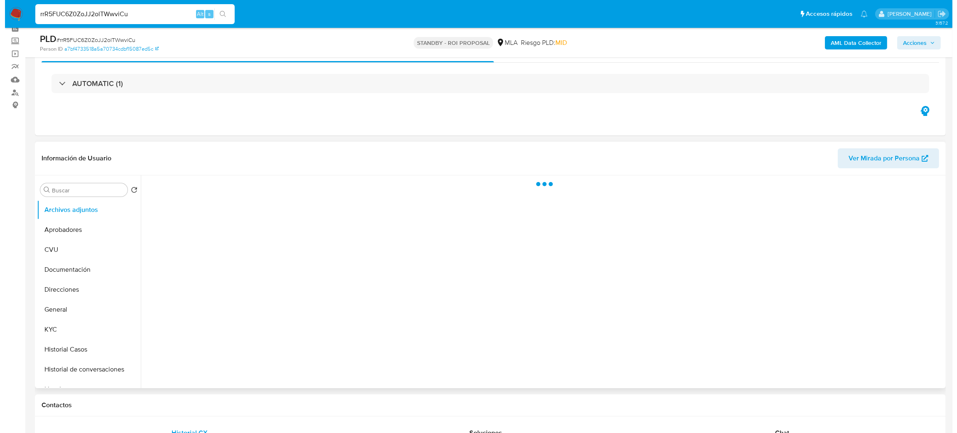
scroll to position [62, 0]
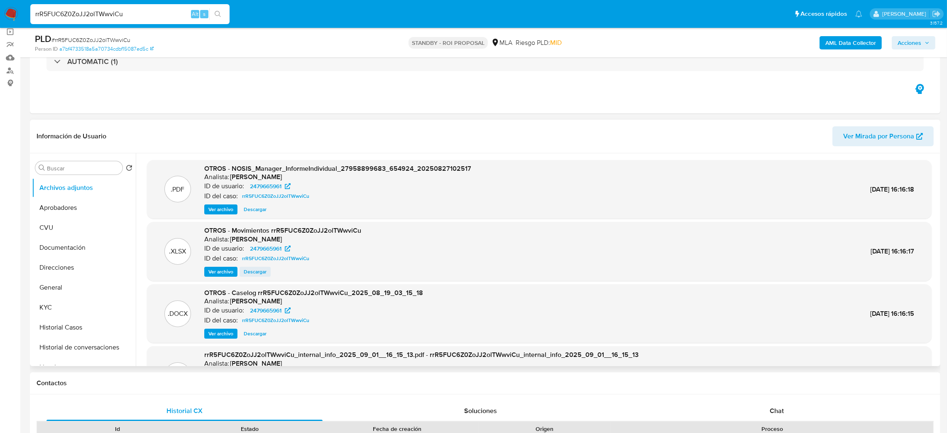
select select "10"
click at [215, 335] on span "Ver archivo" at bounding box center [220, 333] width 25 height 8
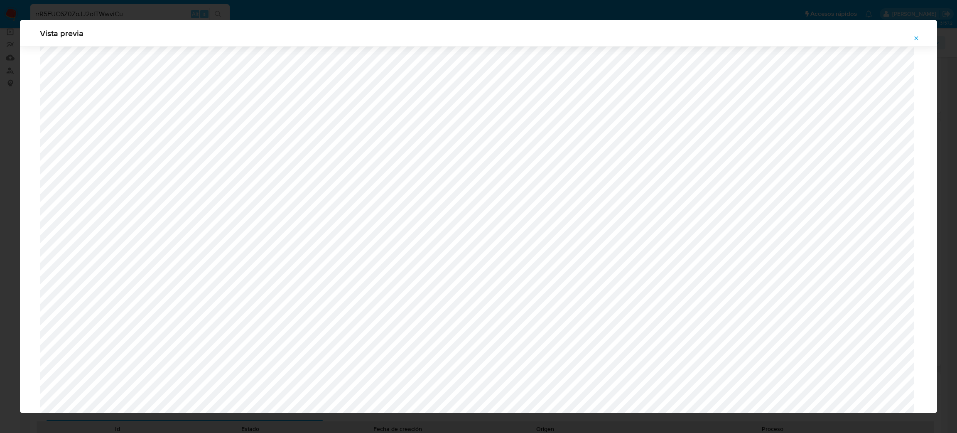
scroll to position [481, 0]
click at [919, 36] on button "Attachment preview" at bounding box center [916, 38] width 18 height 13
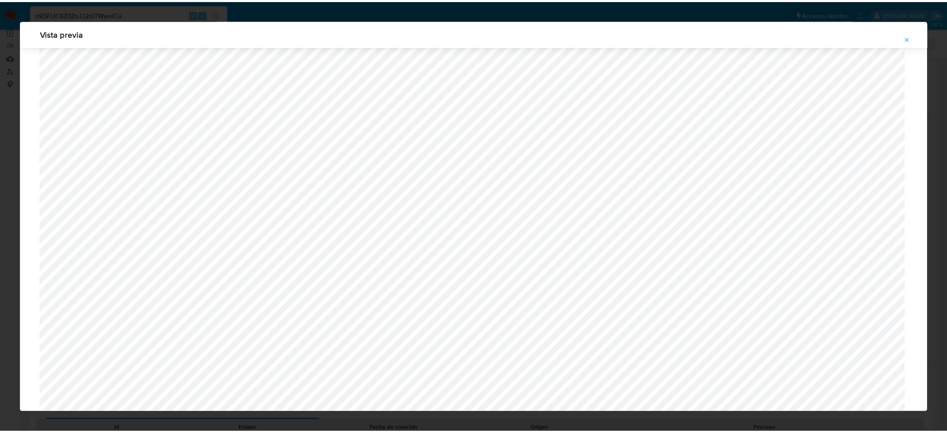
scroll to position [0, 0]
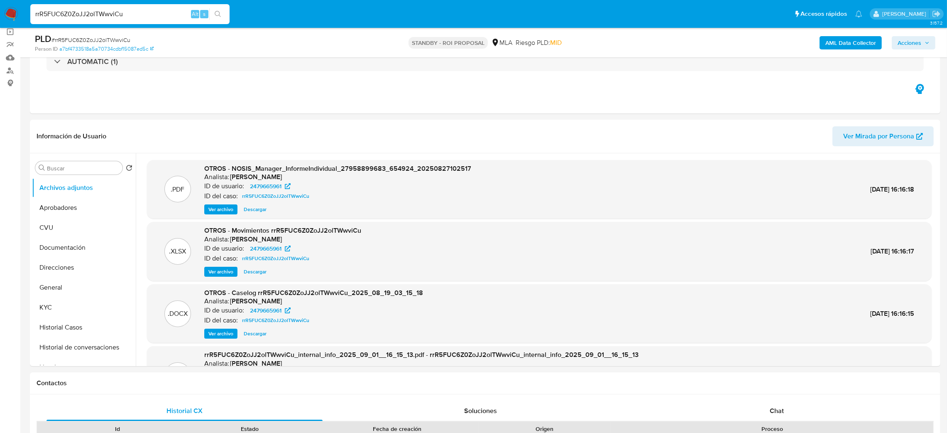
drag, startPoint x: 158, startPoint y: 7, endPoint x: 90, endPoint y: 16, distance: 68.2
click at [90, 16] on div "rrR5FUC6Z0ZoJJ2olTWwviCu Alt s" at bounding box center [129, 14] width 199 height 20
drag, startPoint x: 153, startPoint y: 7, endPoint x: 16, endPoint y: 10, distance: 137.0
click at [16, 10] on nav "Pausado Ver notificaciones rrR5FUC6Z0ZoJJ2olTWwviCu Alt s Accesos rápidos Presi…" at bounding box center [473, 14] width 947 height 28
click at [145, 21] on div "rrR5FUC6Z0ZoJJ2olTWwviCu Alt s" at bounding box center [129, 14] width 199 height 20
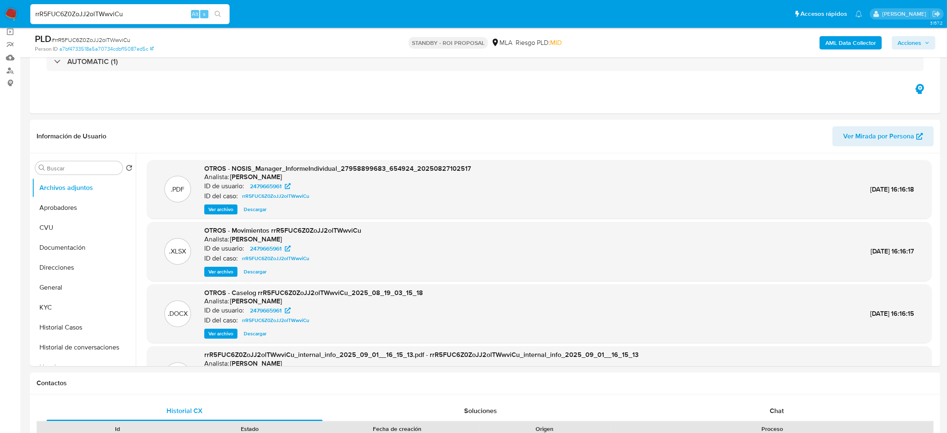
drag, startPoint x: 144, startPoint y: 16, endPoint x: 0, endPoint y: 19, distance: 144.1
click at [0, 19] on nav "Pausado Ver notificaciones rrR5FUC6Z0ZoJJ2olTWwviCu Alt s Accesos rápidos Presi…" at bounding box center [473, 14] width 947 height 28
paste input "BRQXwl1n3aA7BLiRsttJKks6"
type input "BRQXwl1n3aA7BLiRsttJKks6"
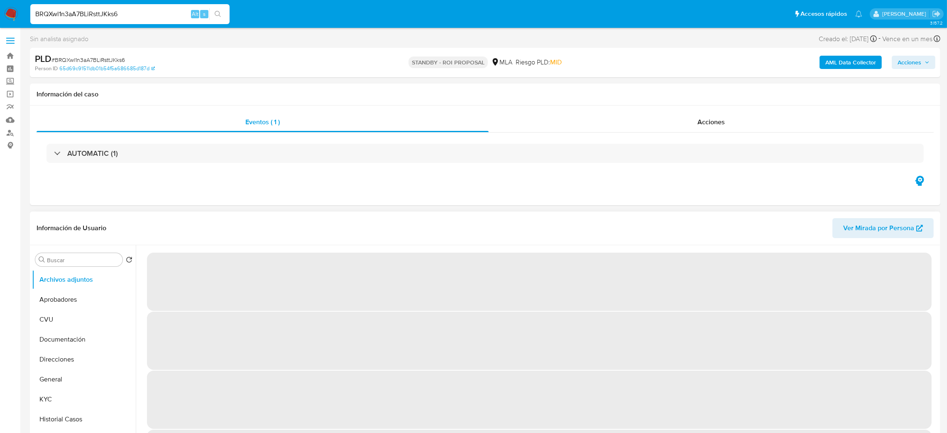
select select "10"
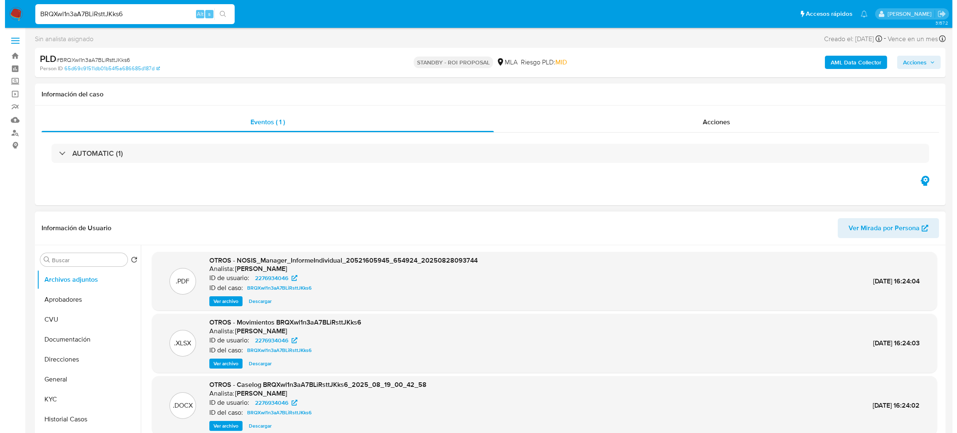
scroll to position [62, 0]
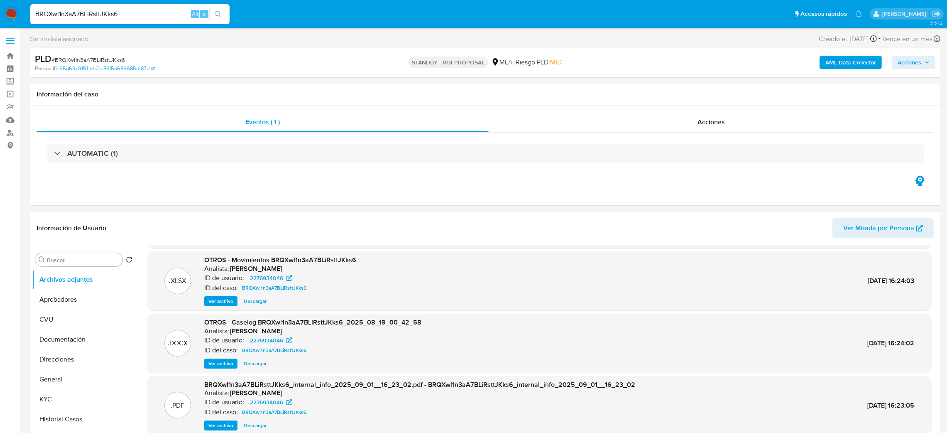
click at [216, 369] on div ".DOCX OTROS - Caselog BRQXwl1n3aA7BLiRsttJKks6_2025_08_19_00_42_58 Analista: am…" at bounding box center [539, 342] width 785 height 59
click at [219, 363] on span "Ver archivo" at bounding box center [220, 363] width 25 height 8
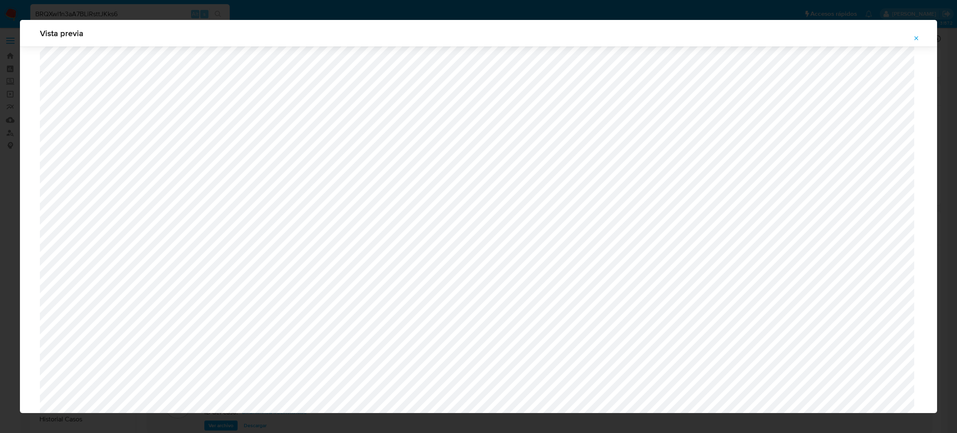
scroll to position [419, 0]
click at [910, 40] on button "Attachment preview" at bounding box center [916, 38] width 18 height 13
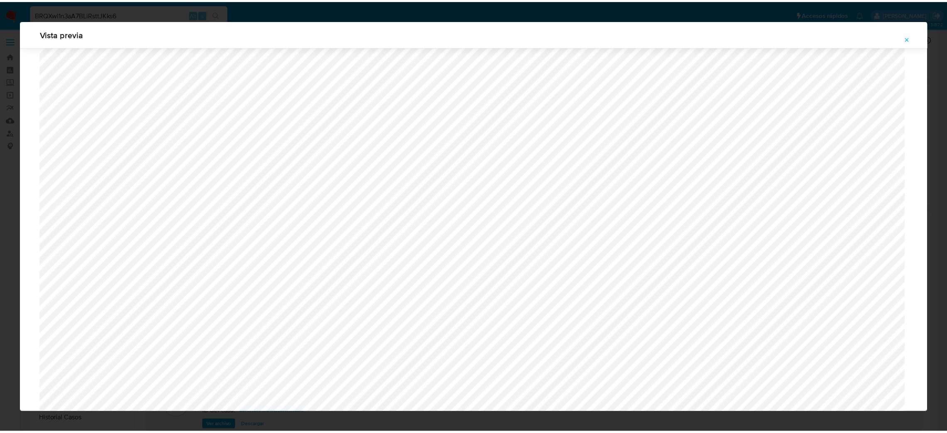
scroll to position [0, 0]
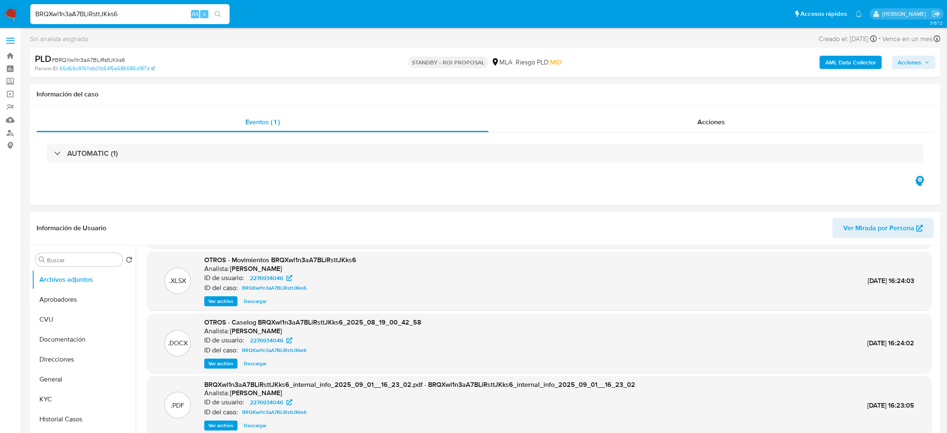
drag, startPoint x: 147, startPoint y: 7, endPoint x: 128, endPoint y: 10, distance: 19.7
click at [128, 10] on div "BRQXwl1n3aA7BLiRsttJKks6 Alt s" at bounding box center [129, 14] width 199 height 20
drag, startPoint x: 133, startPoint y: 12, endPoint x: 0, endPoint y: 26, distance: 133.6
click at [0, 26] on nav "Pausado Ver notificaciones BRQXwl1n3aA7BLiRsttJKks6 Alt s Accesos rápidos Presi…" at bounding box center [473, 14] width 947 height 28
paste input "kmFA4NlMQ9ObQRBqDyIfIUbD"
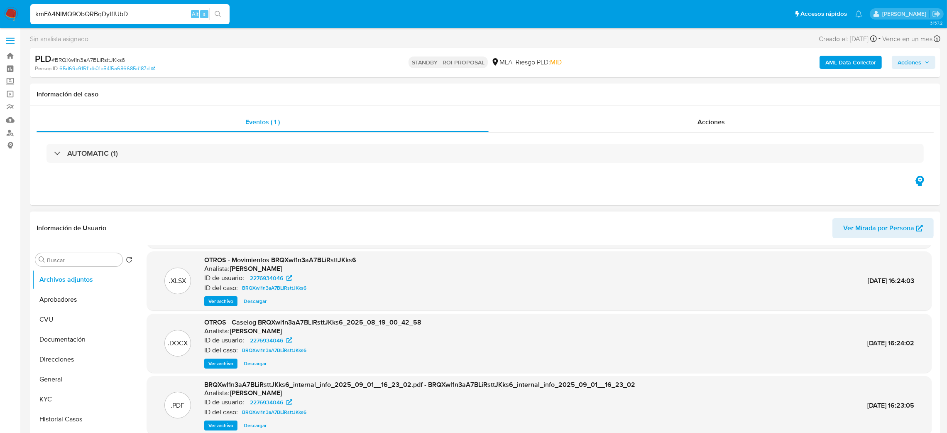
type input "kmFA4NlMQ9ObQRBqDyIfIUbD"
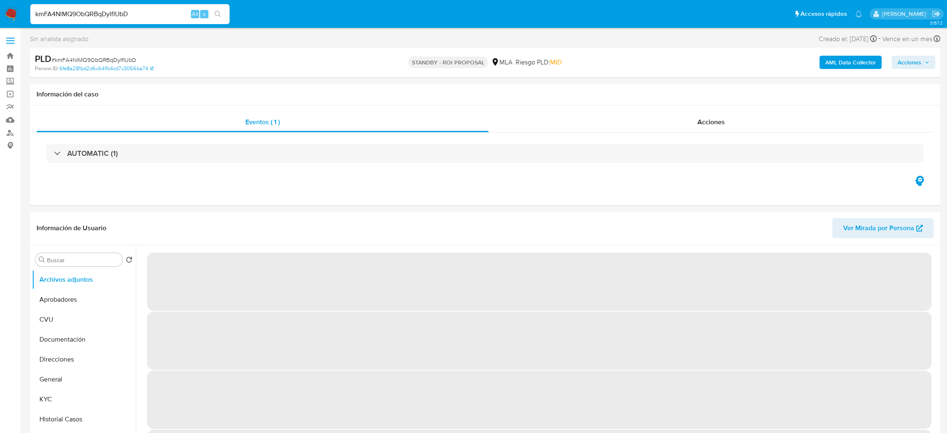
select select "10"
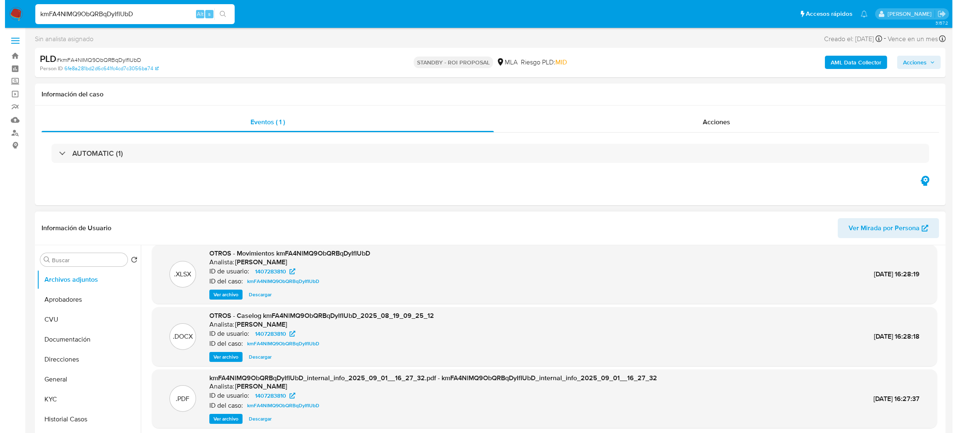
scroll to position [69, 0]
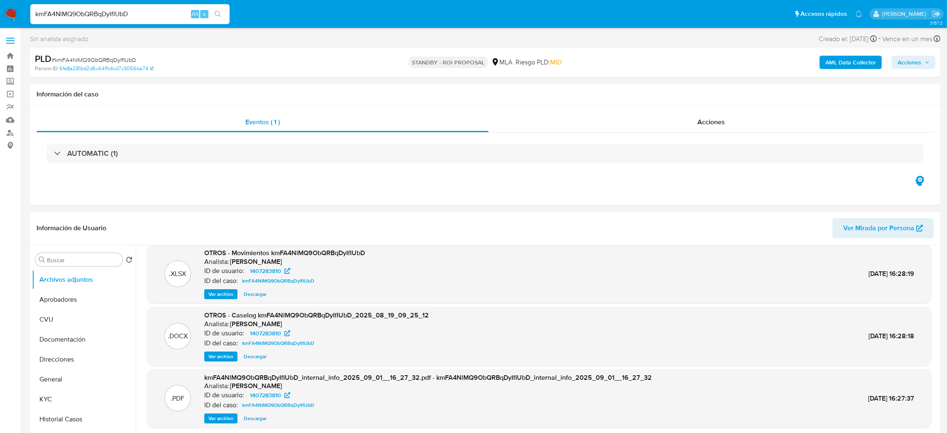
click at [214, 354] on span "Ver archivo" at bounding box center [220, 356] width 25 height 8
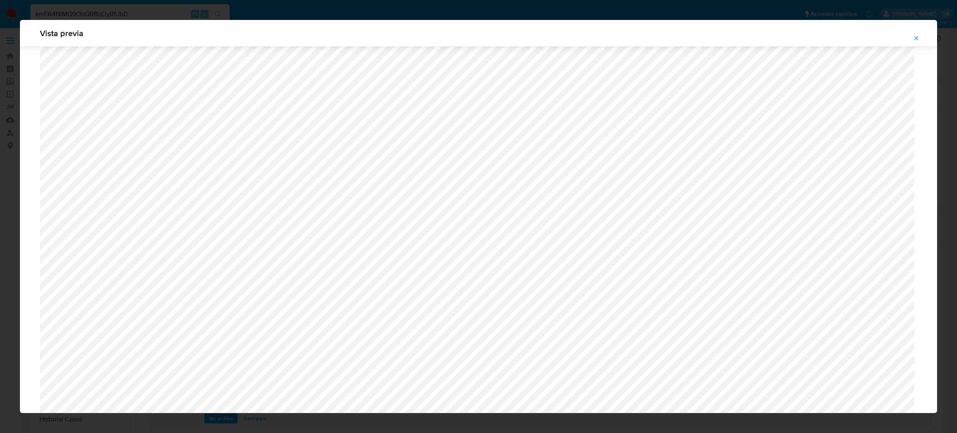
scroll to position [419, 0]
click at [918, 33] on span "Attachment preview" at bounding box center [916, 38] width 7 height 12
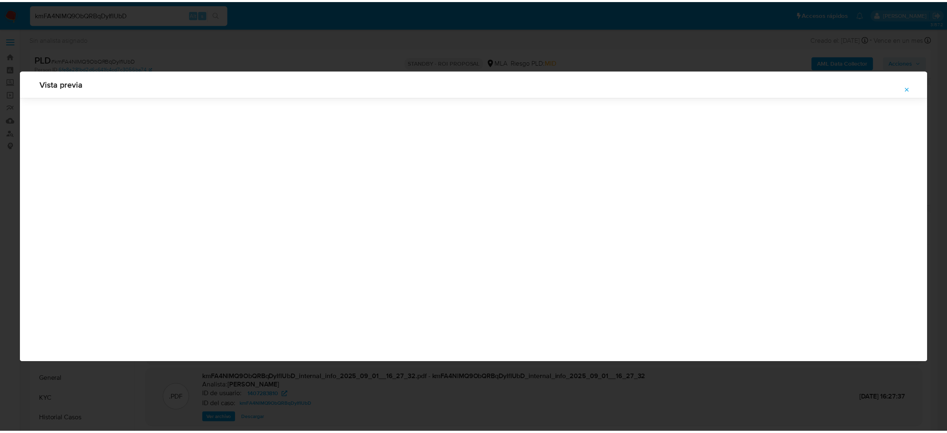
scroll to position [0, 0]
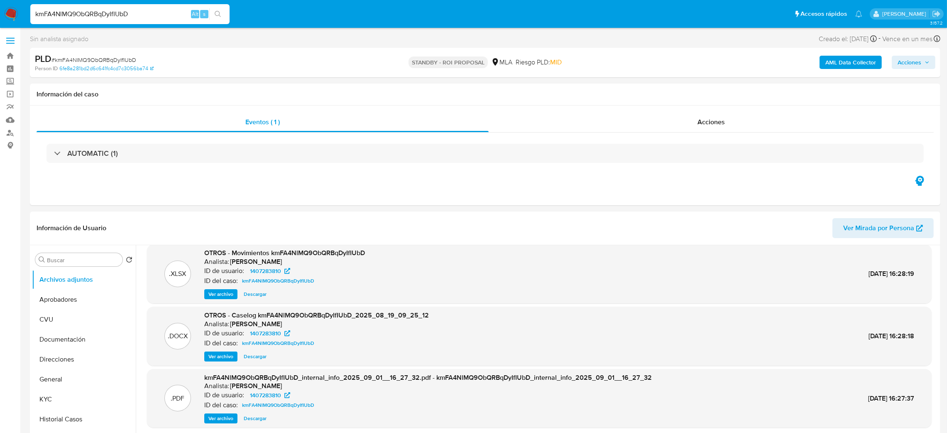
click at [12, 17] on img at bounding box center [11, 14] width 14 height 14
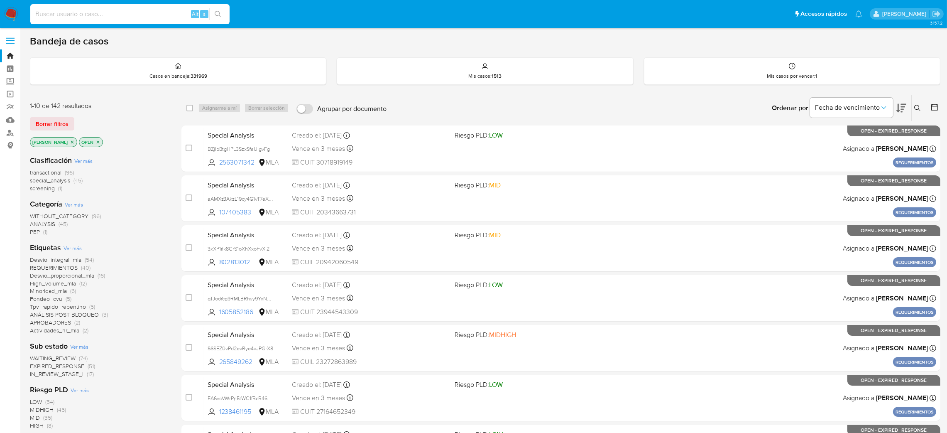
drag, startPoint x: 159, startPoint y: 17, endPoint x: 155, endPoint y: 1, distance: 15.7
click at [159, 16] on input at bounding box center [129, 14] width 199 height 11
paste input "Xfoz5SeJqSkxNvjqEV2pYiSi"
type input "Xfoz5SeJqSkxNvjqEV2pYiSi"
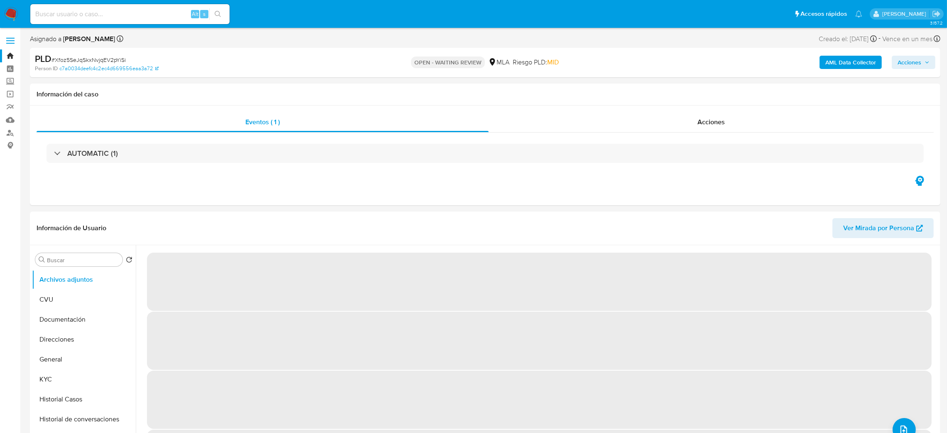
select select "10"
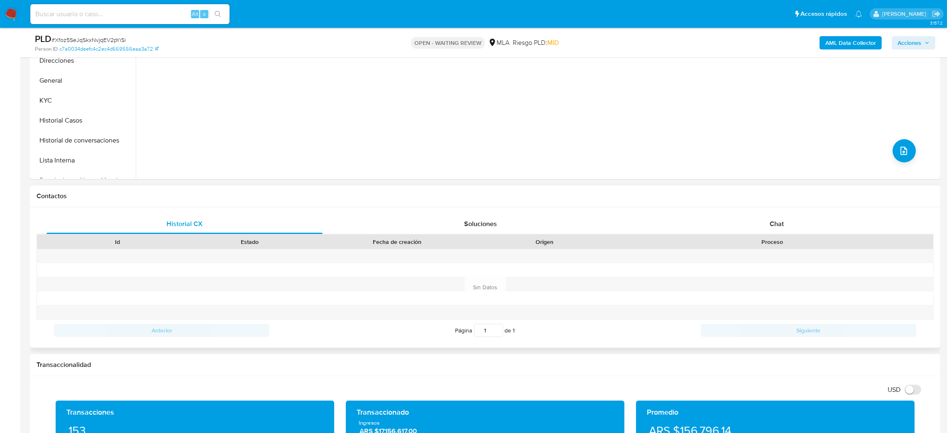
click at [772, 235] on div "Proceso" at bounding box center [772, 242] width 323 height 14
click at [774, 223] on span "Chat" at bounding box center [777, 224] width 14 height 10
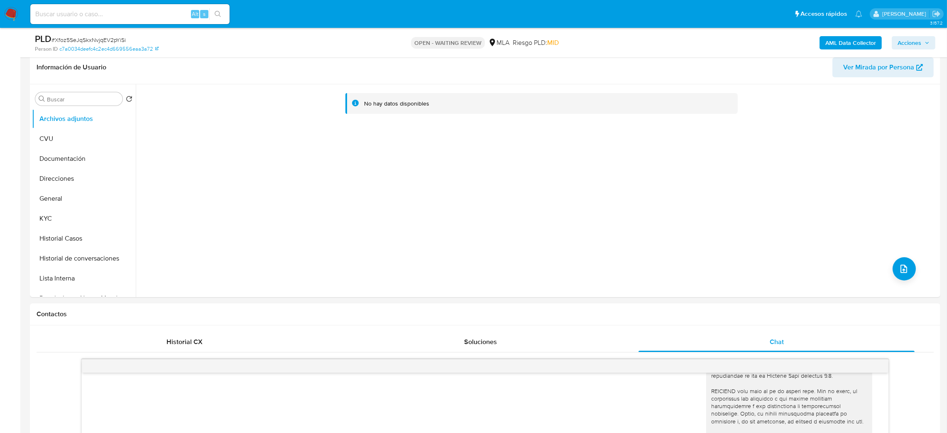
scroll to position [125, 0]
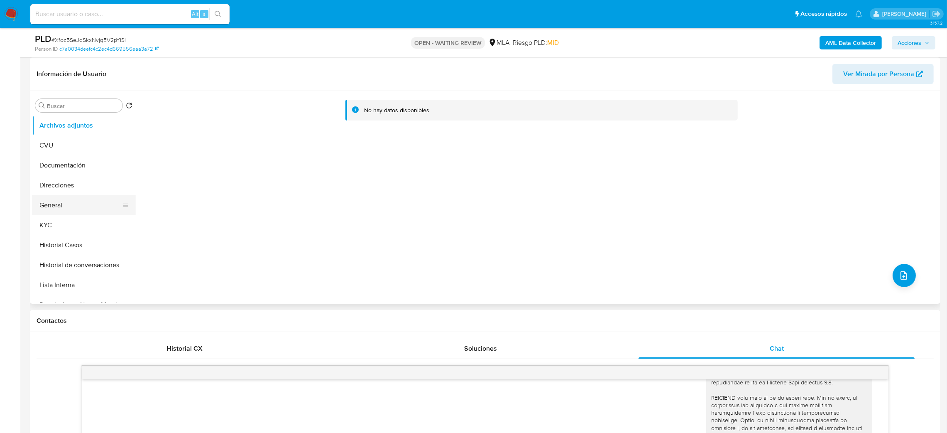
click at [91, 197] on button "General" at bounding box center [80, 205] width 97 height 20
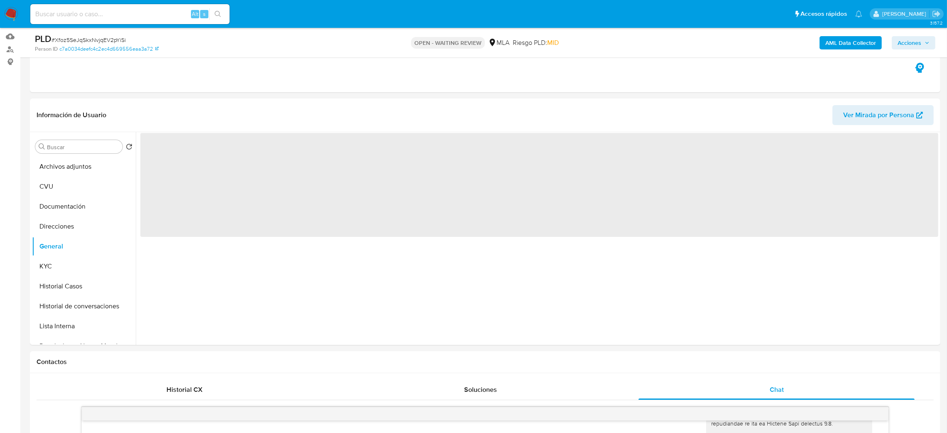
scroll to position [62, 0]
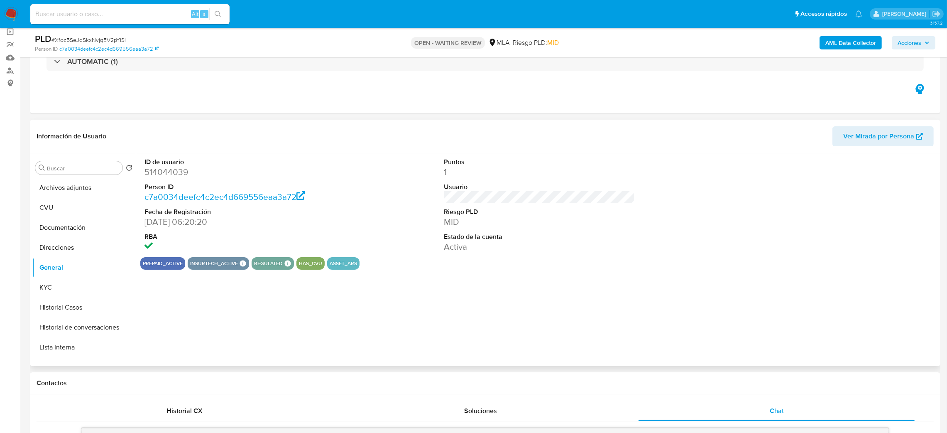
click at [168, 171] on dd "514044039" at bounding box center [239, 172] width 191 height 12
click at [166, 174] on dd "514044039" at bounding box center [239, 172] width 191 height 12
copy dd "514044039"
drag, startPoint x: 46, startPoint y: 288, endPoint x: 90, endPoint y: 285, distance: 44.1
click at [46, 288] on button "KYC" at bounding box center [80, 287] width 97 height 20
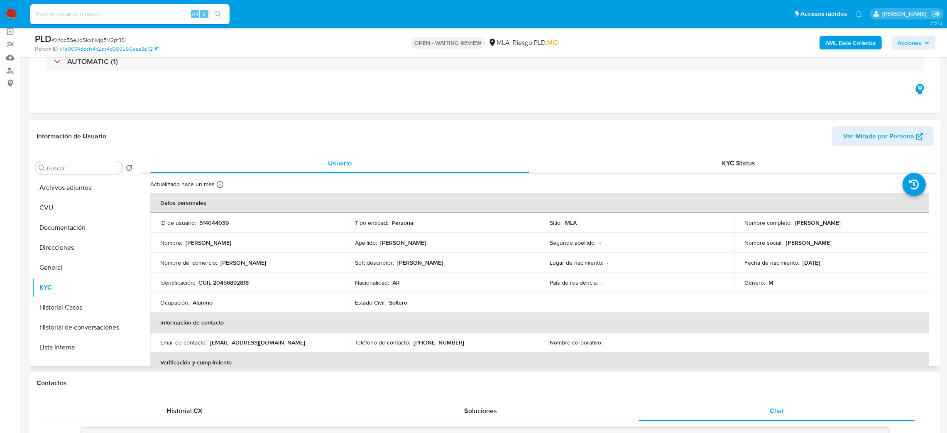
click at [235, 285] on p "CUIL 20456892818" at bounding box center [223, 282] width 50 height 7
copy p "20456892818"
click at [223, 255] on td "Nombre del comercio : Matti" at bounding box center [247, 262] width 195 height 20
drag, startPoint x: 219, startPoint y: 283, endPoint x: 246, endPoint y: 284, distance: 27.0
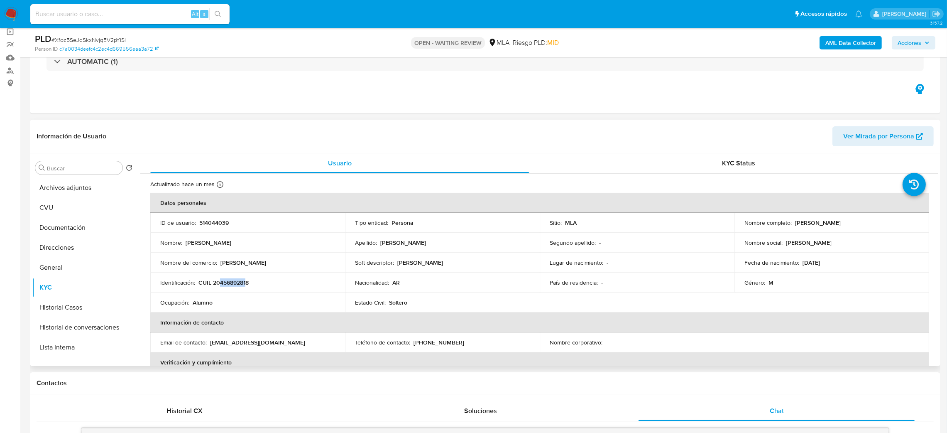
click at [246, 284] on p "CUIL 20456892818" at bounding box center [223, 282] width 50 height 7
copy p "45689281"
click at [221, 266] on p "Matti" at bounding box center [243, 262] width 46 height 7
click at [230, 276] on td "Identificación : CUIL 20456892818" at bounding box center [247, 282] width 195 height 20
click at [235, 284] on p "CUIL 20456892818" at bounding box center [223, 282] width 50 height 7
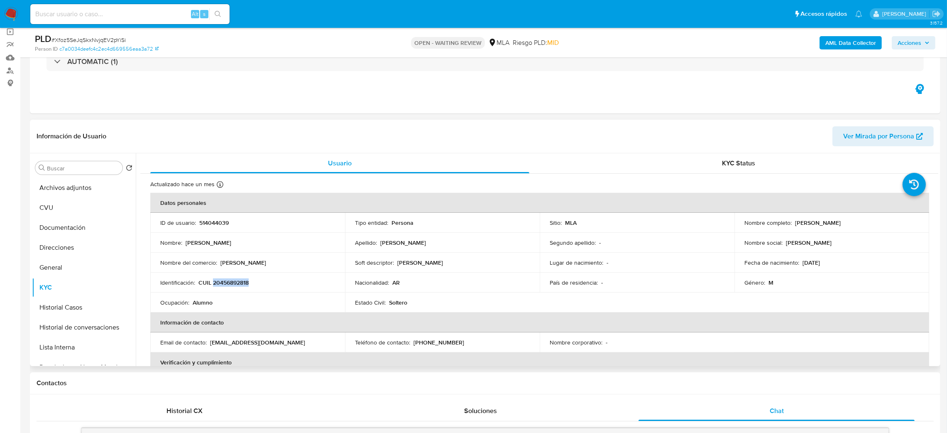
click at [235, 284] on p "CUIL 20456892818" at bounding box center [223, 282] width 50 height 7
copy p "20456892818"
click at [261, 271] on td "Nombre del comercio : Matti" at bounding box center [247, 262] width 195 height 20
click at [242, 281] on p "CUIL 20456892818" at bounding box center [223, 282] width 50 height 7
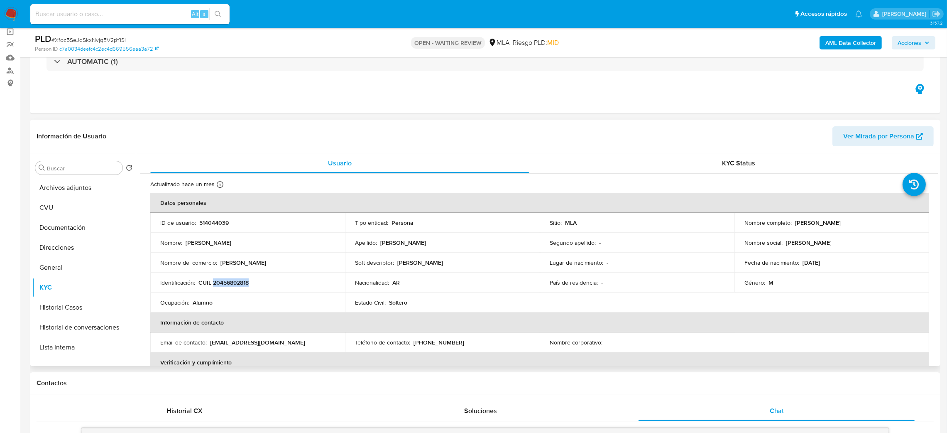
copy p "20456892818"
drag, startPoint x: 792, startPoint y: 224, endPoint x: 873, endPoint y: 223, distance: 81.4
click at [873, 223] on div "Nombre completo : Matias Dylan Ricci" at bounding box center [831, 222] width 175 height 7
copy p "Matias Dylan Ricci"
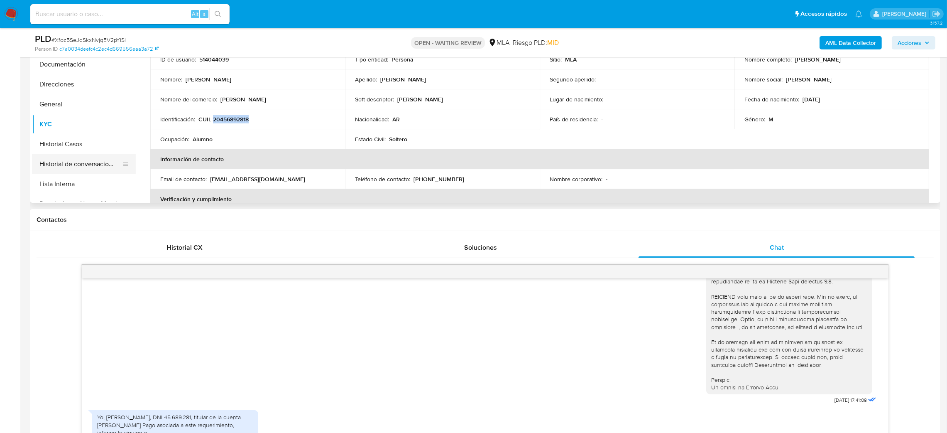
scroll to position [136, 0]
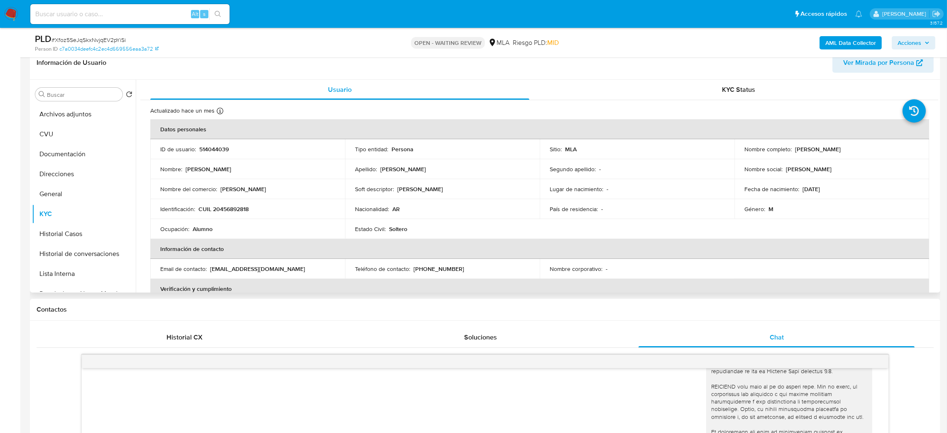
click at [236, 213] on p "CUIL 20456892818" at bounding box center [223, 208] width 50 height 7
copy p "20456892818"
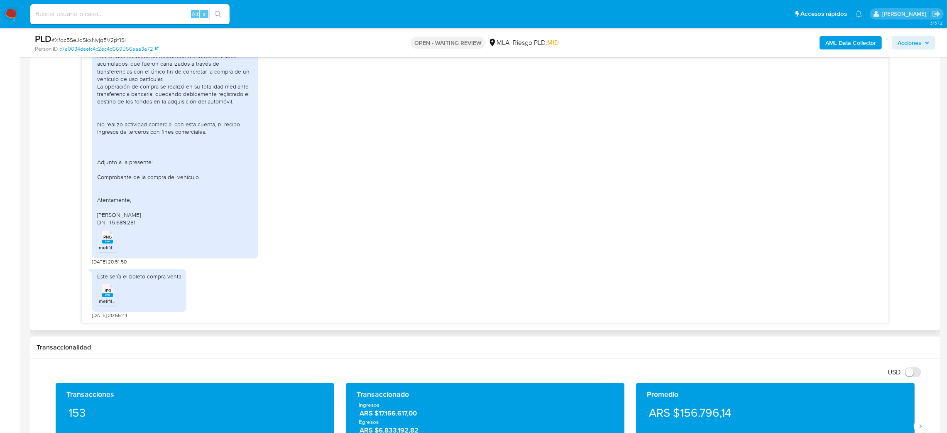
scroll to position [456, 0]
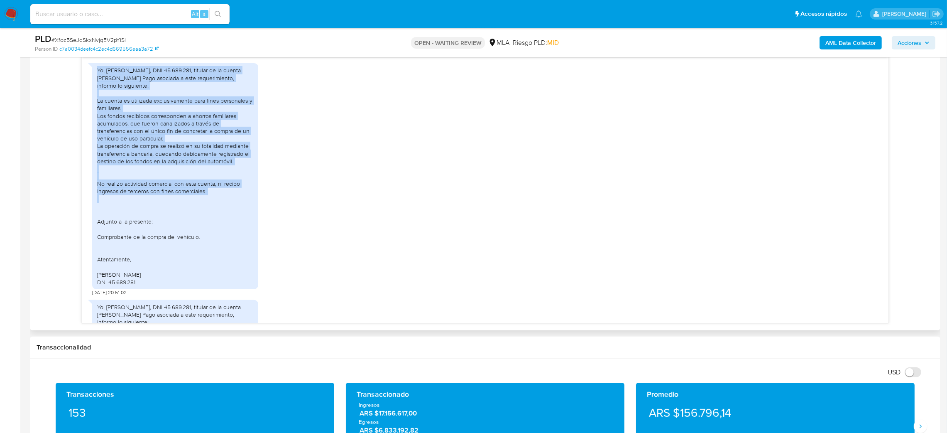
drag, startPoint x: 94, startPoint y: 84, endPoint x: 230, endPoint y: 207, distance: 183.1
click at [230, 207] on div "Yo, Ricci Matías Dylan, DNI 45.689.281, titular de la cuenta de Mercado Pago as…" at bounding box center [175, 175] width 166 height 225
copy div "Yo, Ricci Matías Dylan, DNI 45.689.281, titular de la cuenta de Mercado Pago as…"
click at [230, 207] on div "Yo, Ricci Matías Dylan, DNI 45.689.281, titular de la cuenta de Mercado Pago as…" at bounding box center [175, 175] width 156 height 219
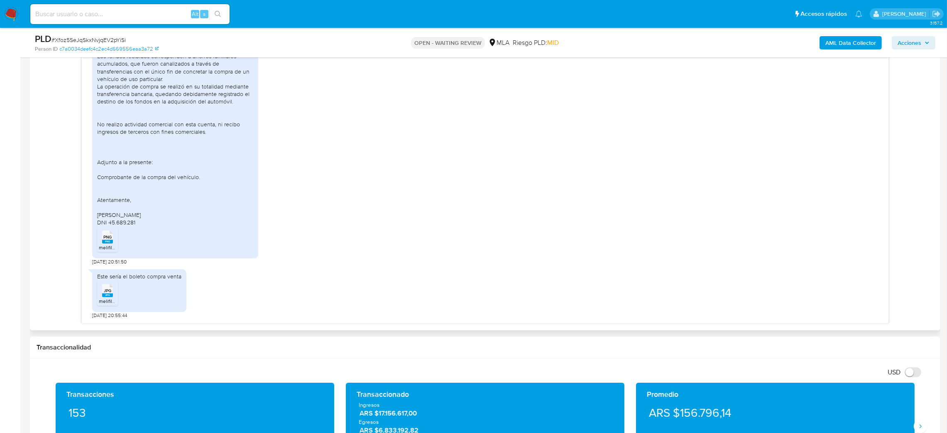
scroll to position [767, 0]
click at [109, 240] on span "PNG" at bounding box center [107, 236] width 8 height 5
click at [103, 303] on span "melifile2348163317850943391.jpg" at bounding box center [137, 300] width 76 height 7
